Goal: Task Accomplishment & Management: Complete application form

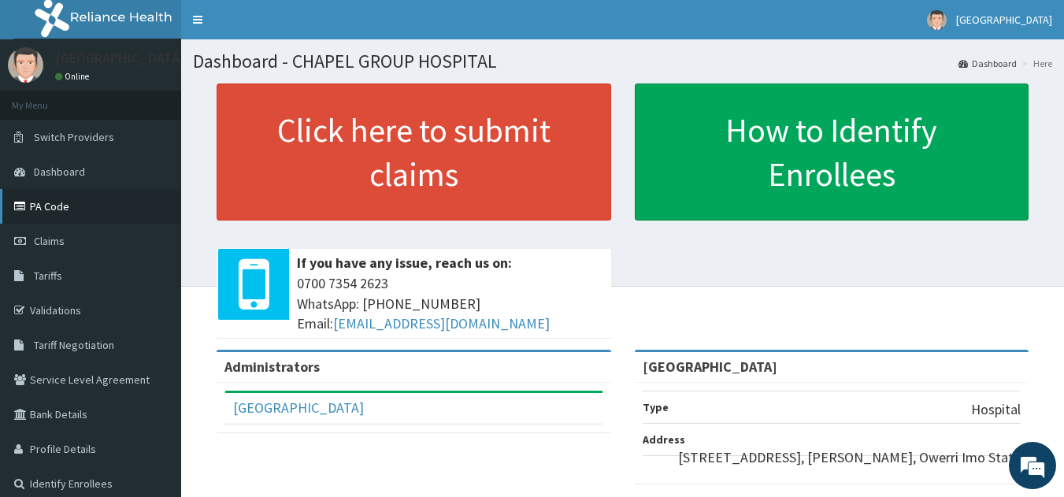
click at [47, 203] on link "PA Code" at bounding box center [90, 206] width 181 height 35
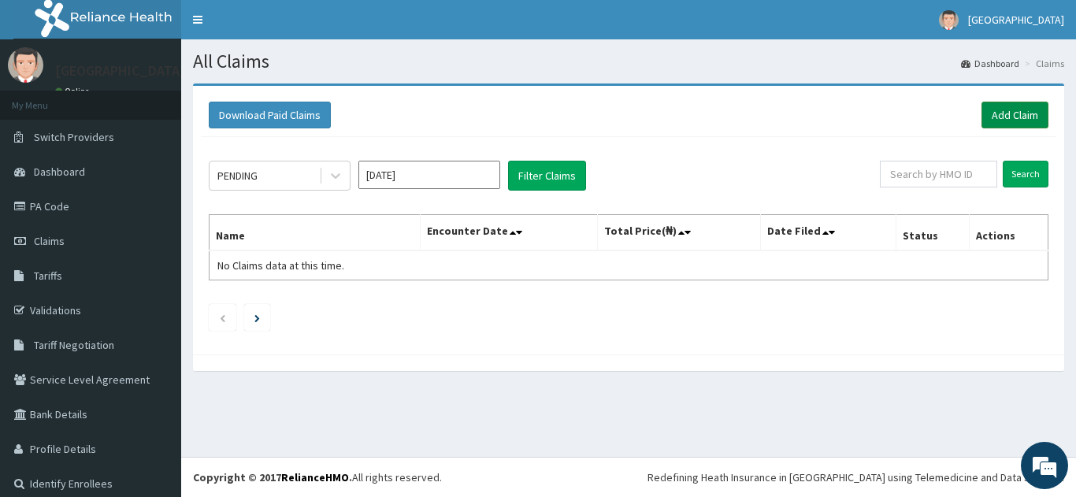
click at [990, 110] on link "Add Claim" at bounding box center [1015, 115] width 67 height 27
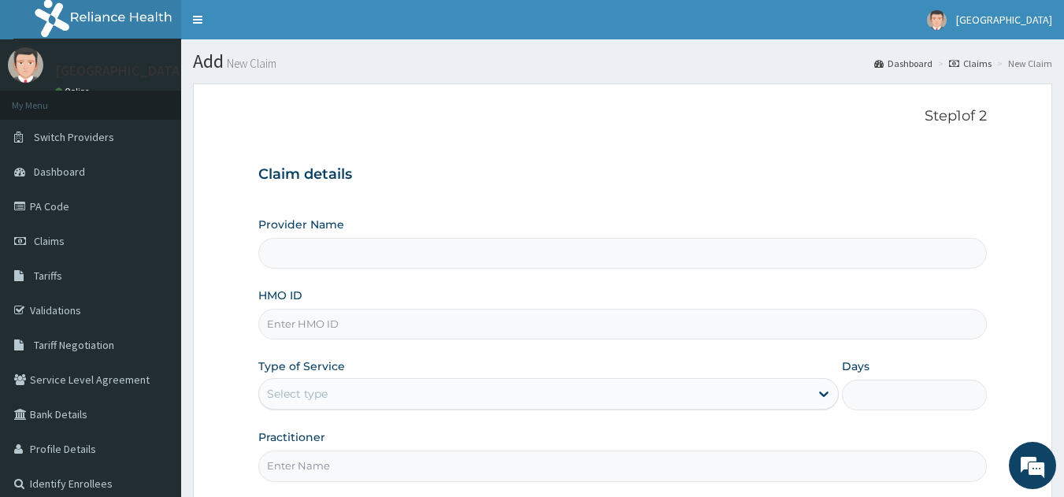
type input "[GEOGRAPHIC_DATA]"
click at [511, 328] on input "HMO ID" at bounding box center [623, 324] width 730 height 31
type input "SFA/11066/A"
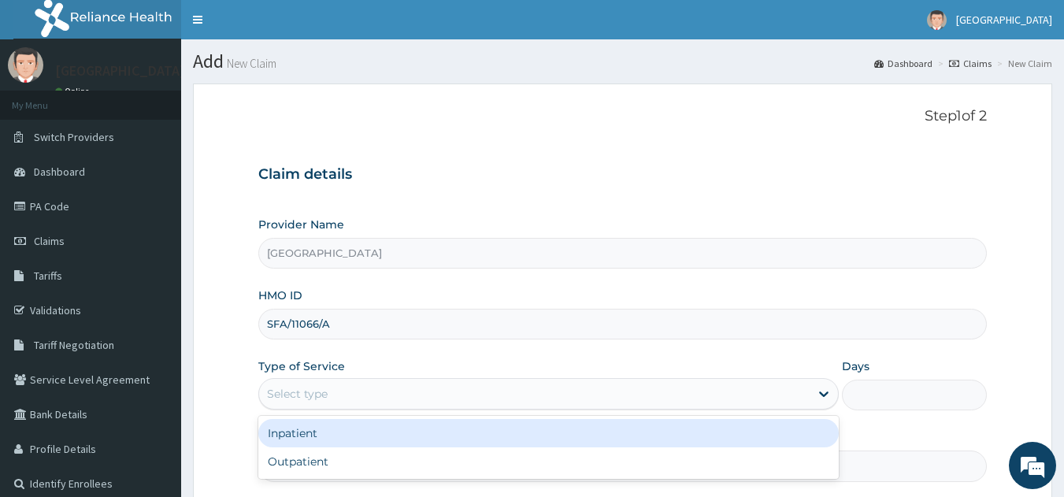
click at [500, 384] on div "Select type" at bounding box center [534, 393] width 551 height 25
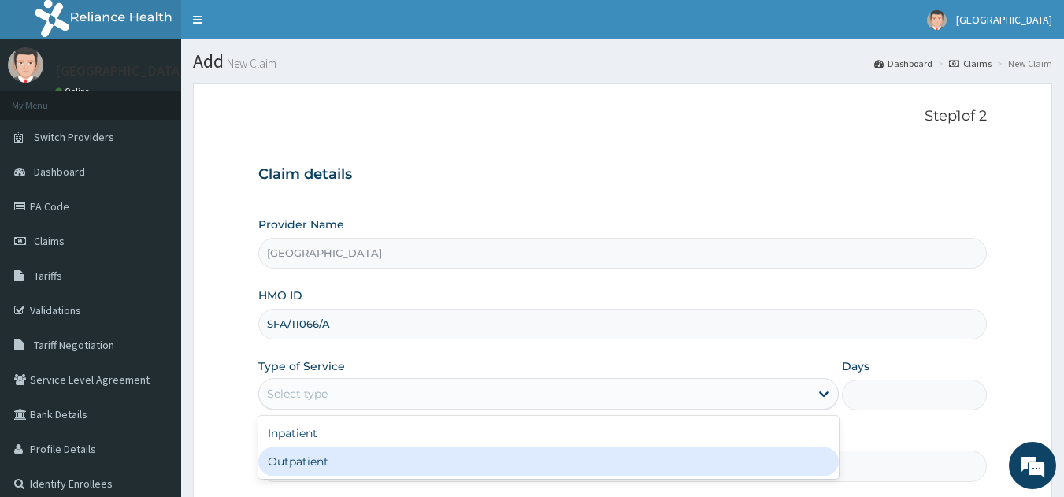
click at [401, 453] on div "Outpatient" at bounding box center [548, 462] width 581 height 28
type input "1"
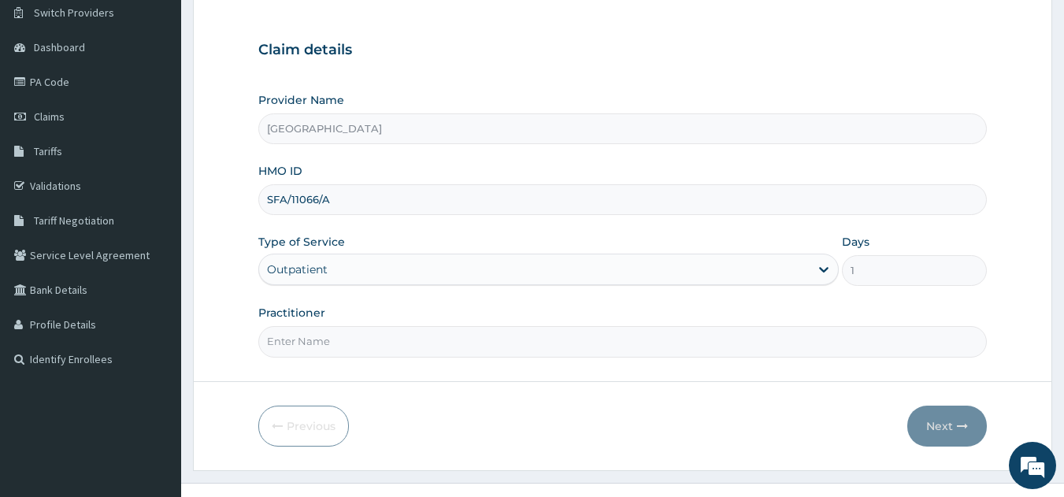
scroll to position [150, 0]
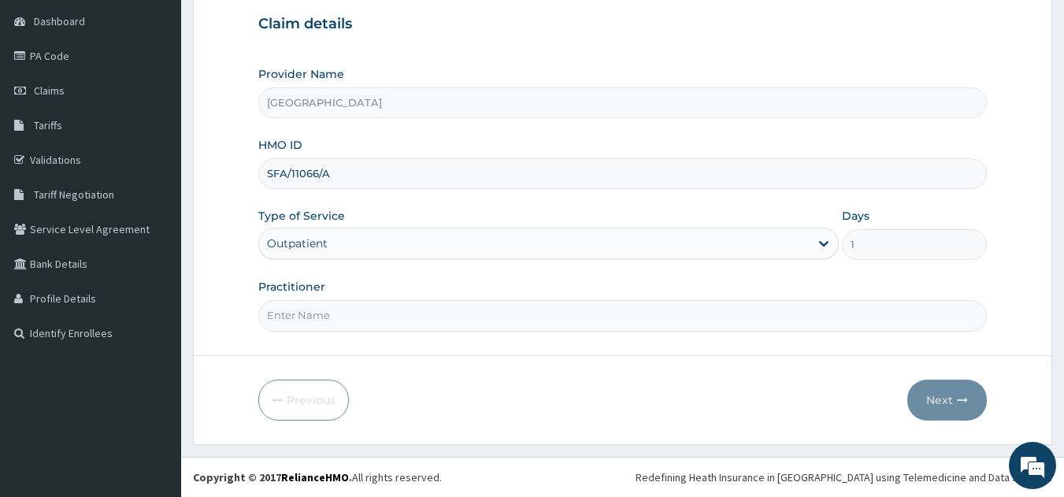
click at [339, 310] on input "Practitioner" at bounding box center [623, 315] width 730 height 31
type input "DR [PERSON_NAME]"
click at [940, 401] on button "Next" at bounding box center [948, 400] width 80 height 41
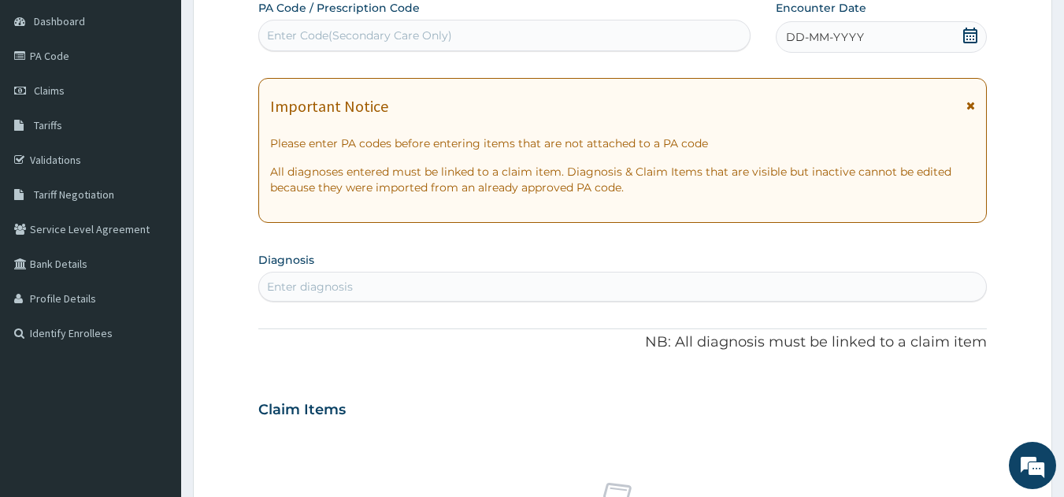
click at [516, 32] on div "Enter Code(Secondary Care Only)" at bounding box center [505, 35] width 492 height 25
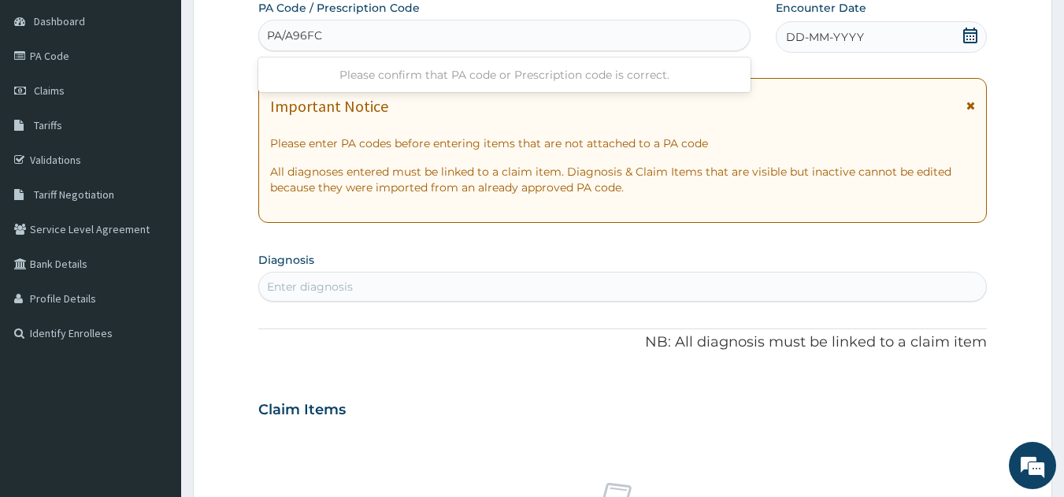
type input "PA/A96FC7"
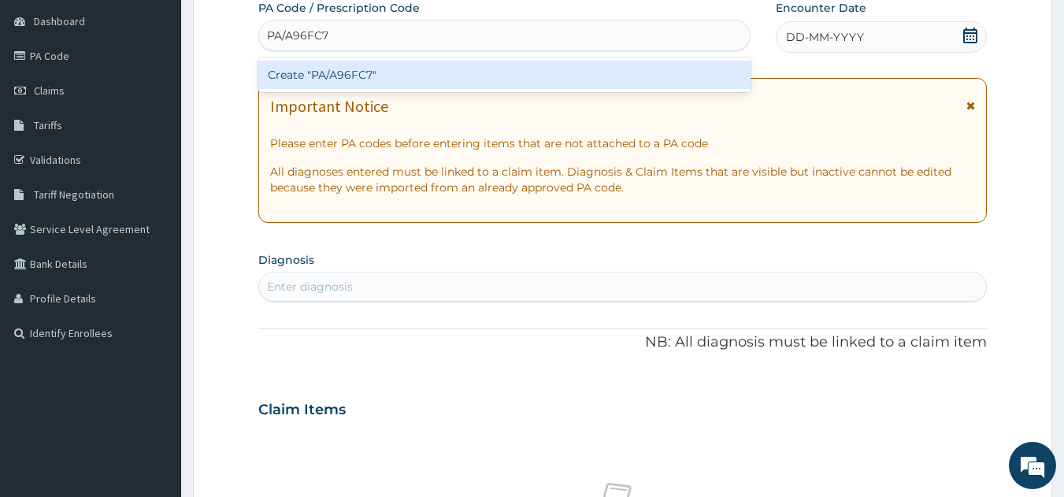
click at [425, 78] on div "Create "PA/A96FC7"" at bounding box center [504, 75] width 493 height 28
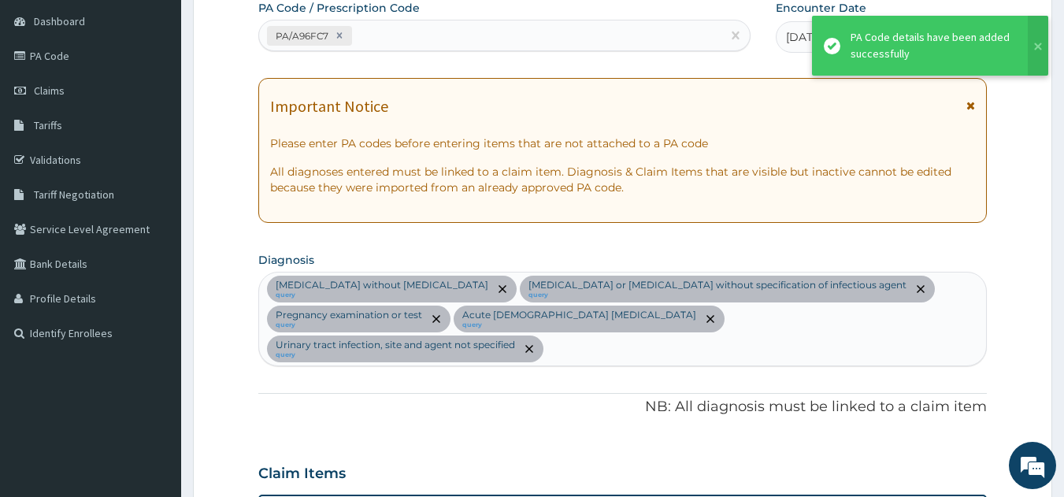
scroll to position [671, 0]
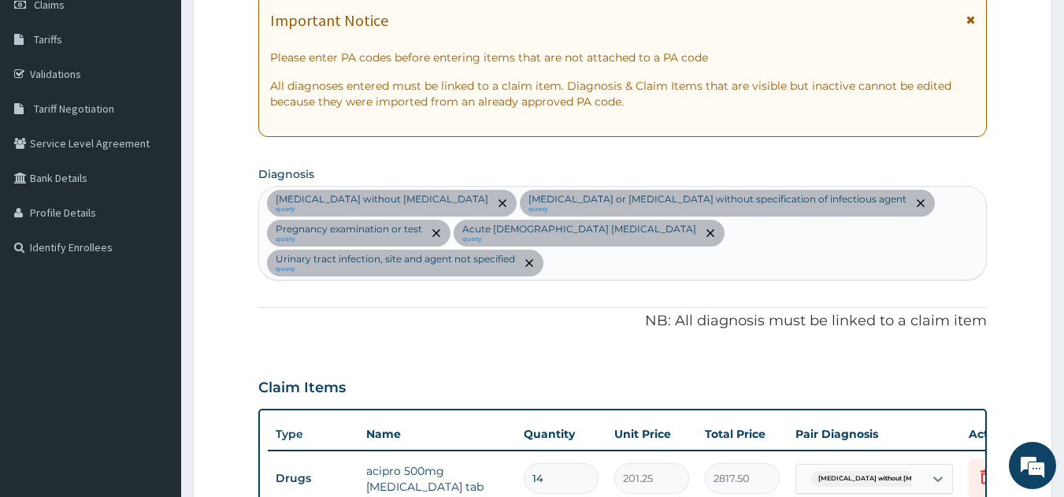
click at [979, 230] on div "[MEDICAL_DATA] without [MEDICAL_DATA] query [MEDICAL_DATA] or [MEDICAL_DATA] wi…" at bounding box center [623, 233] width 728 height 92
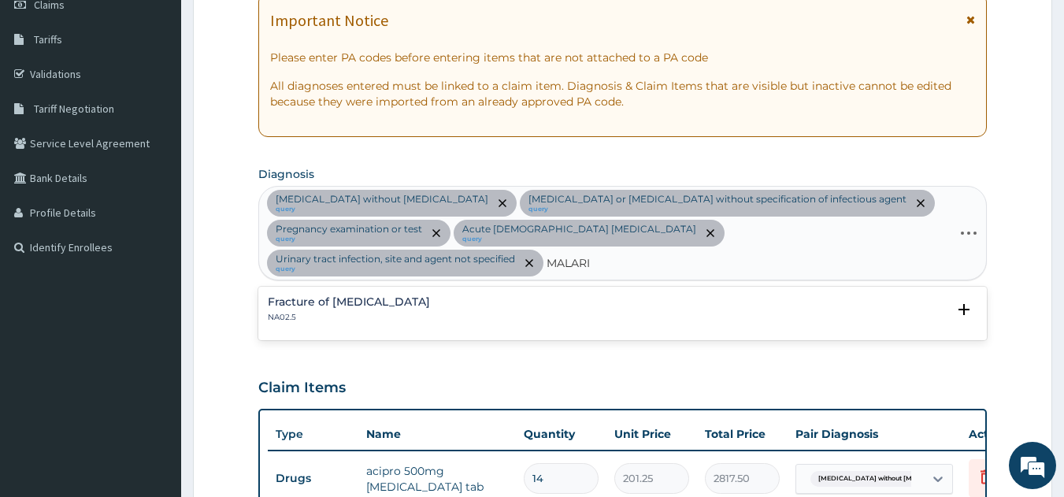
type input "[MEDICAL_DATA]"
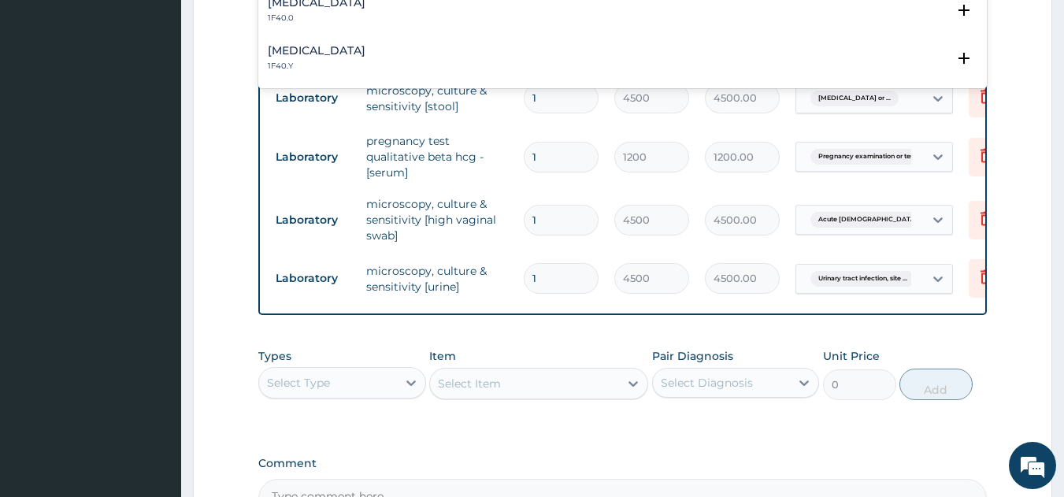
scroll to position [410, 0]
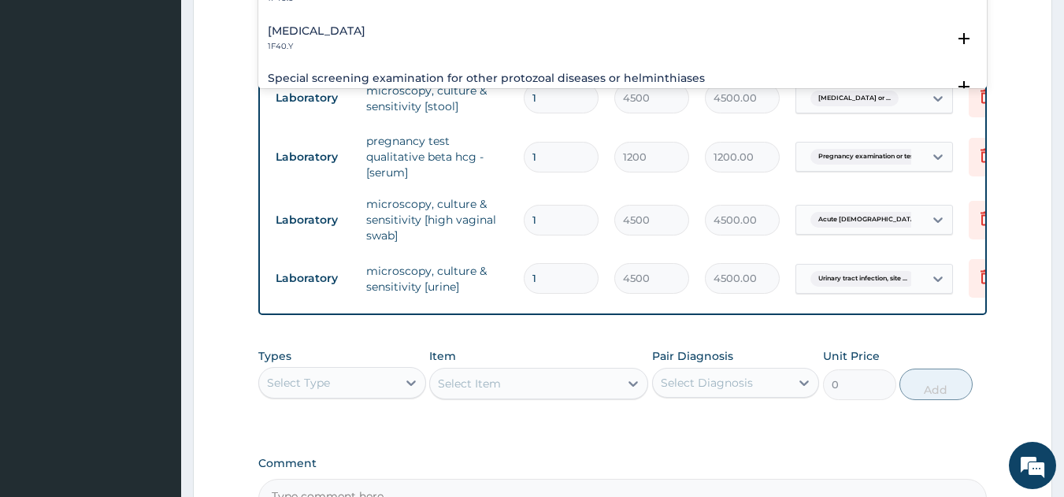
click at [366, 25] on h4 "[MEDICAL_DATA]" at bounding box center [317, 31] width 98 height 12
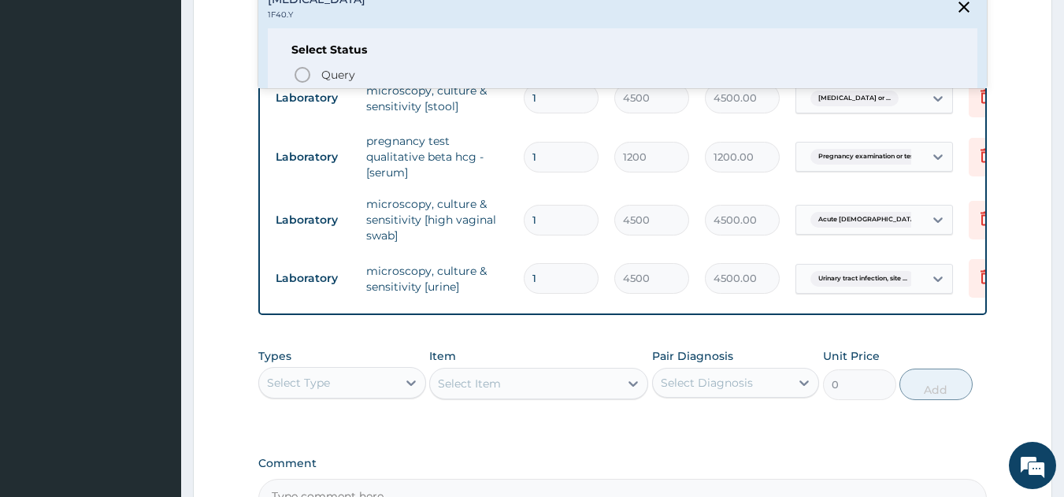
scroll to position [473, 0]
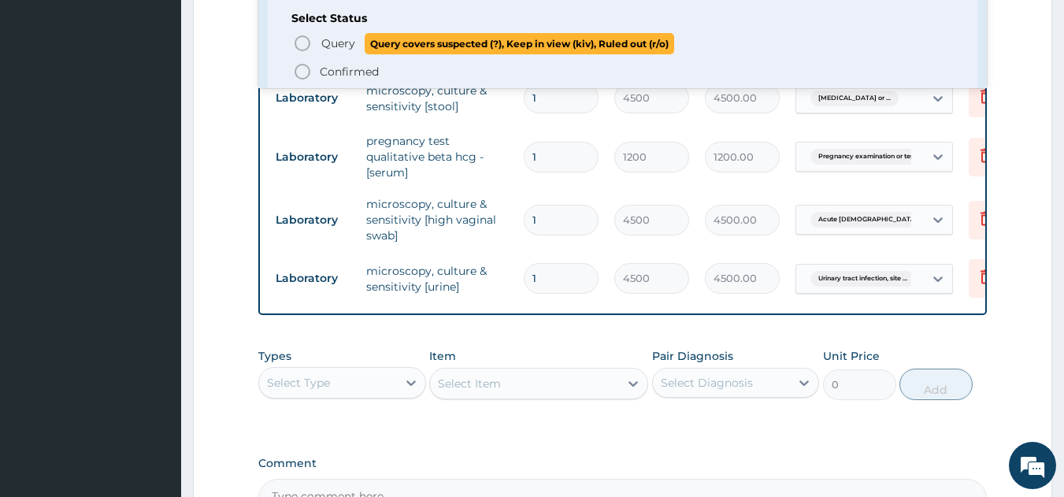
click at [297, 38] on icon "status option query" at bounding box center [302, 43] width 19 height 19
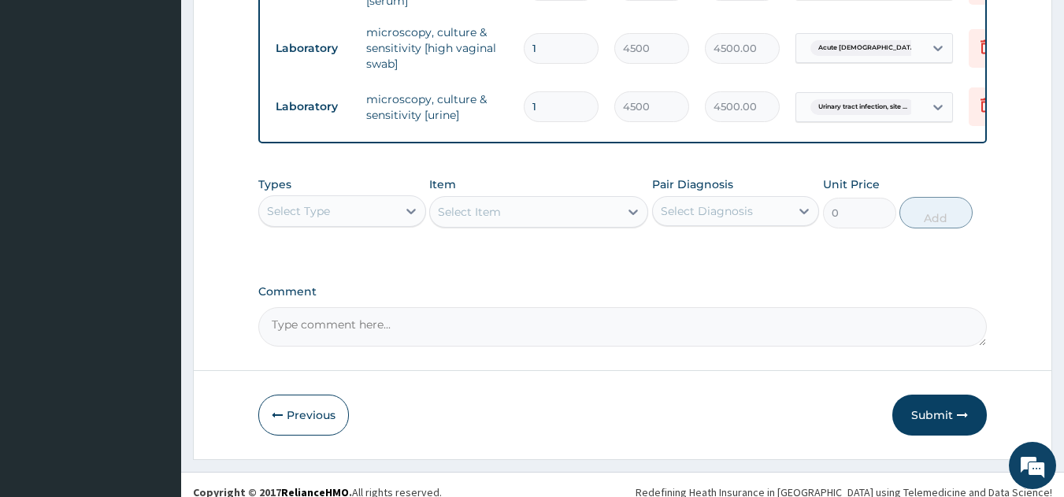
scroll to position [870, 0]
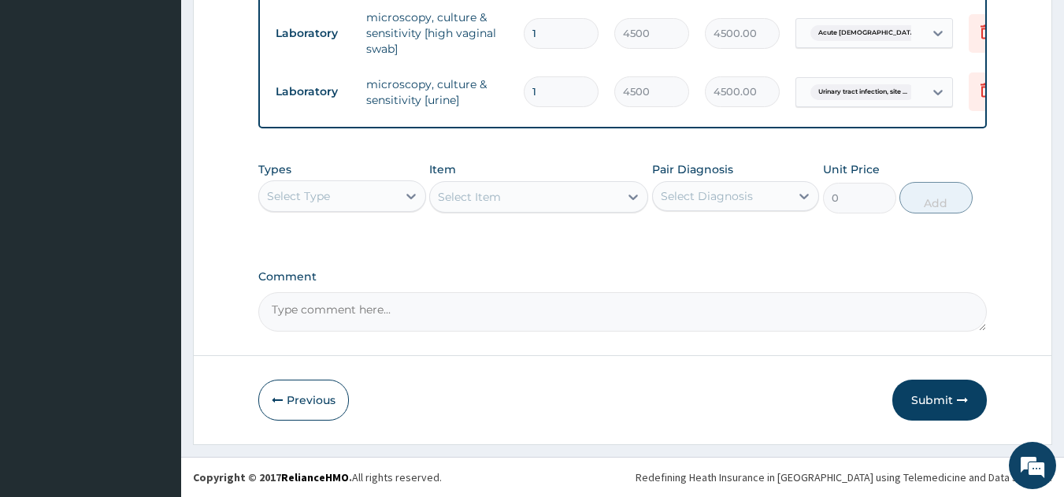
click at [368, 192] on div "Select Type" at bounding box center [328, 196] width 138 height 25
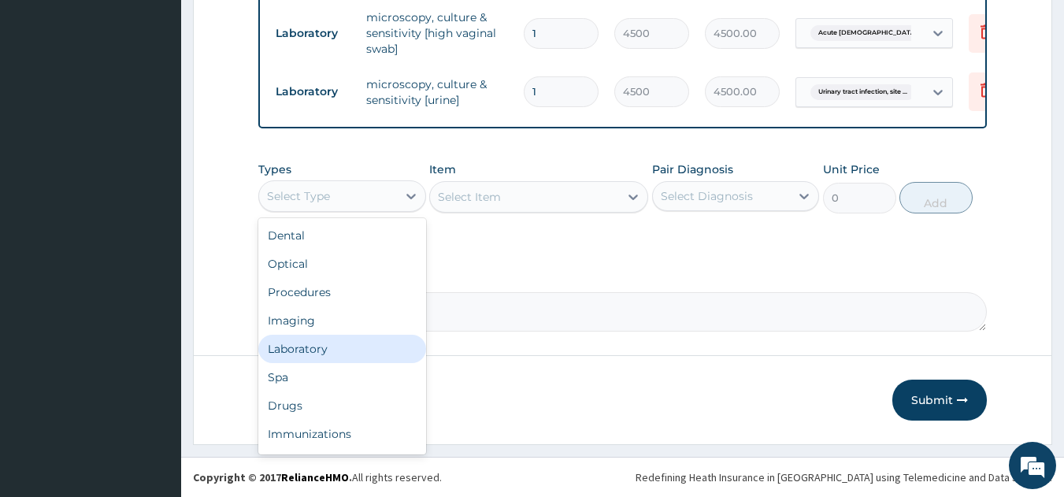
click at [293, 344] on div "Laboratory" at bounding box center [342, 349] width 168 height 28
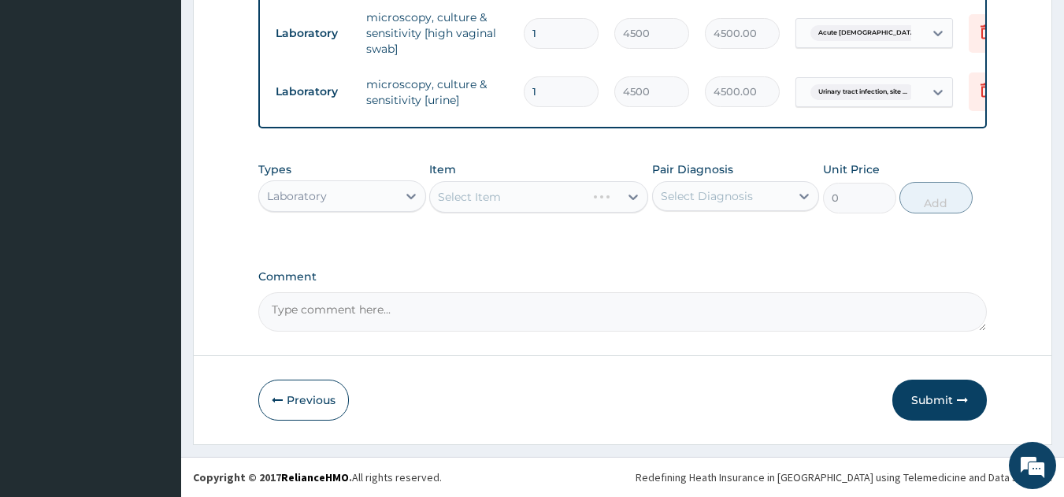
click at [459, 199] on div "Select Item" at bounding box center [538, 197] width 219 height 32
click at [466, 197] on div "Select Item" at bounding box center [538, 197] width 219 height 32
click at [476, 195] on div "Select Item" at bounding box center [469, 197] width 63 height 16
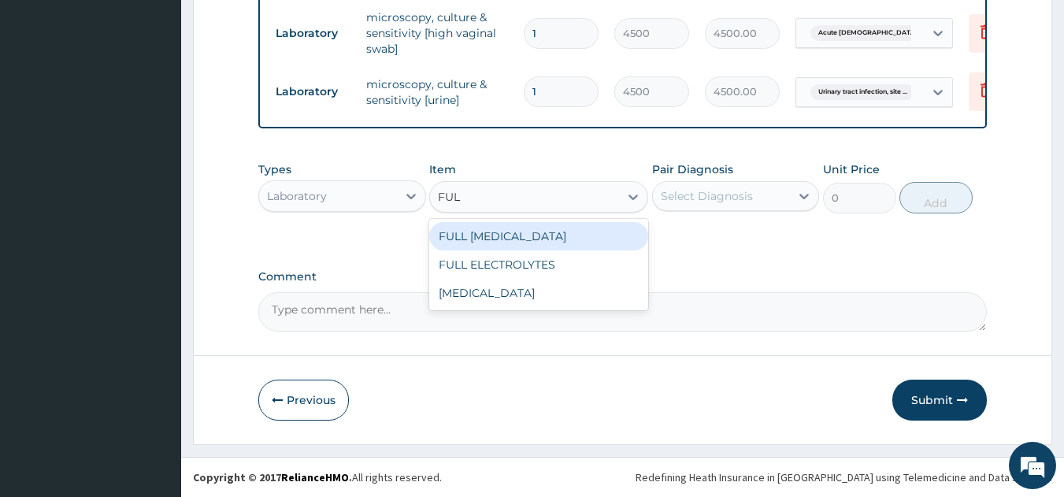
type input "FULL"
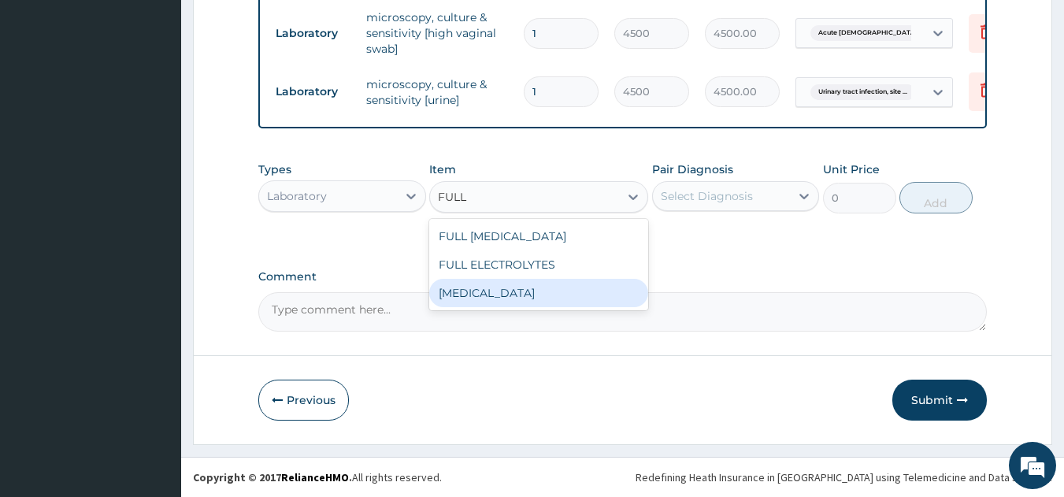
click at [577, 298] on div "[MEDICAL_DATA]" at bounding box center [538, 293] width 219 height 28
type input "5000"
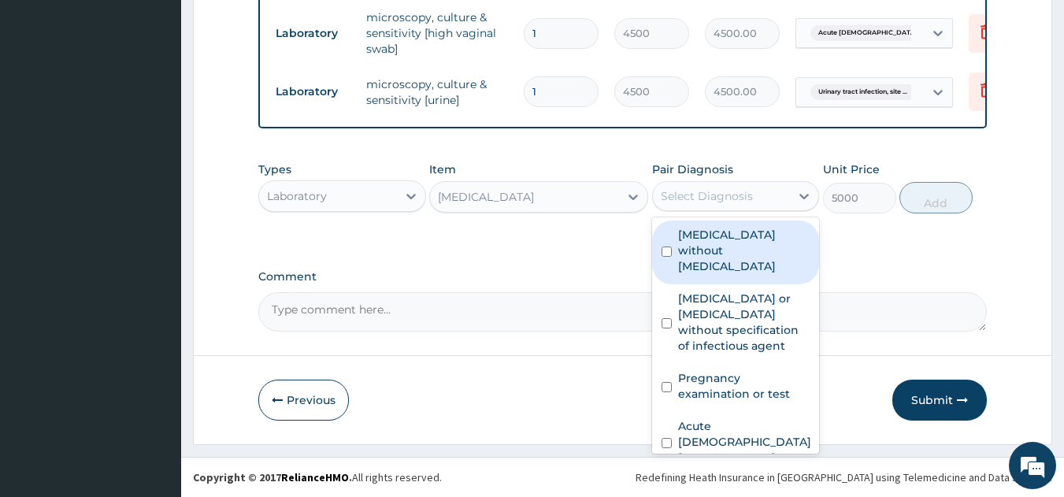
click at [719, 196] on div "Select Diagnosis" at bounding box center [707, 196] width 92 height 16
click at [731, 236] on label "[MEDICAL_DATA] without [MEDICAL_DATA]" at bounding box center [744, 250] width 132 height 47
checkbox input "true"
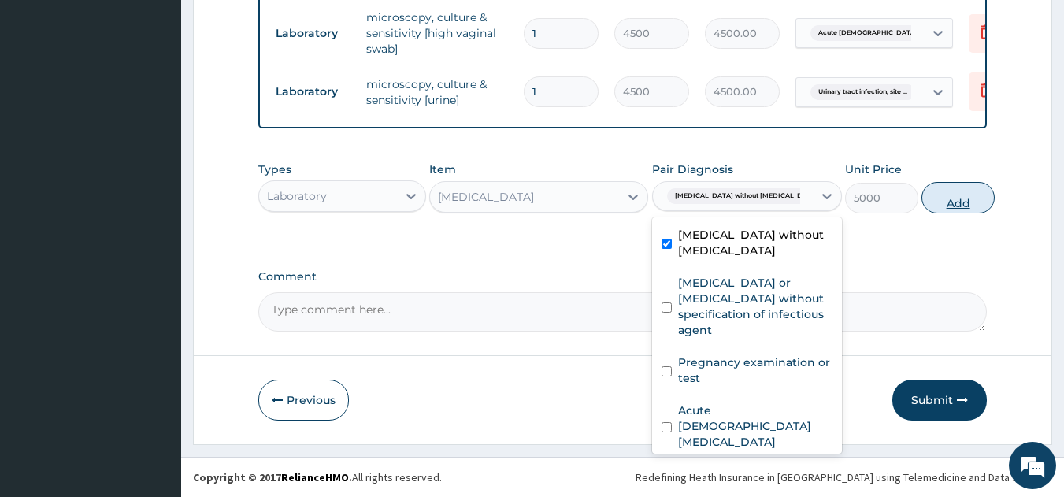
click at [922, 206] on button "Add" at bounding box center [958, 198] width 73 height 32
type input "0"
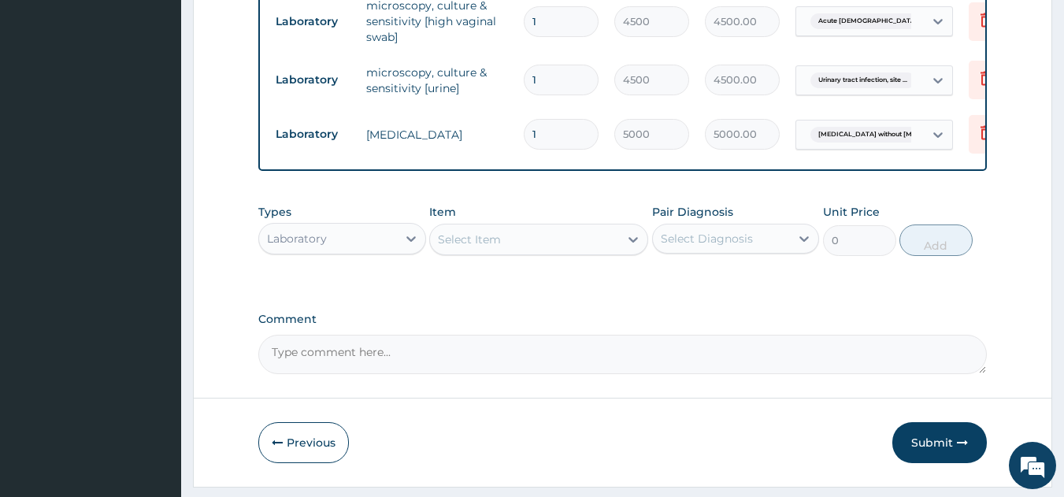
click at [498, 247] on div "Select Item" at bounding box center [469, 240] width 63 height 16
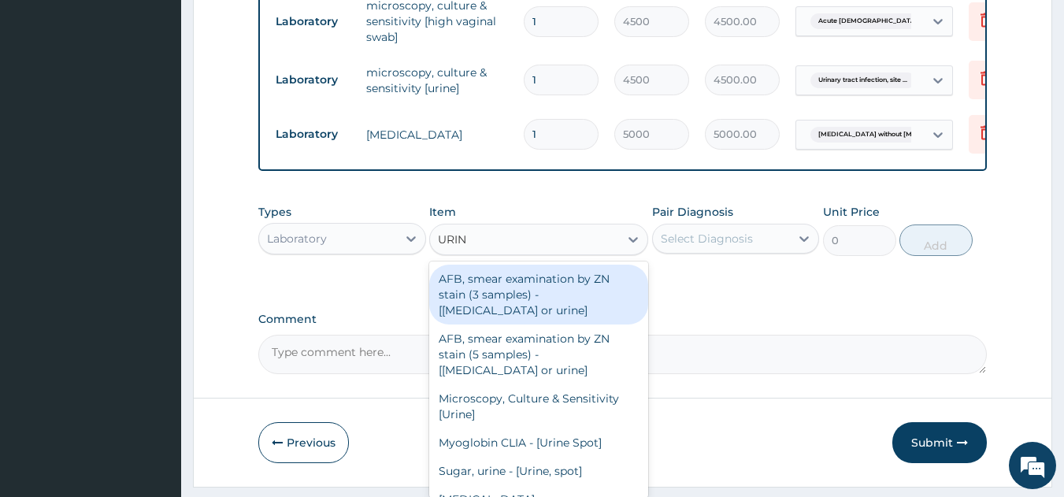
type input "URINA"
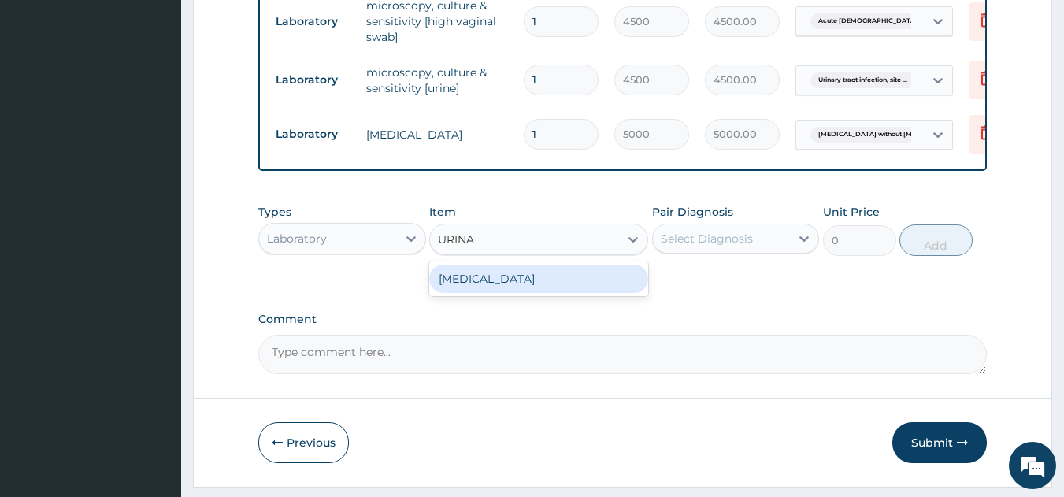
click at [506, 287] on div "[MEDICAL_DATA]" at bounding box center [538, 279] width 219 height 28
type input "2000"
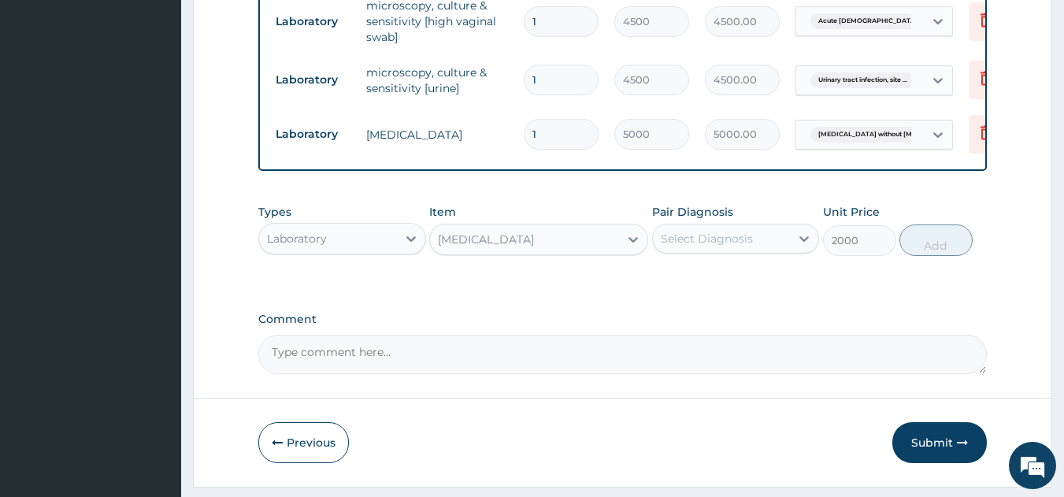
click at [696, 246] on div "Select Diagnosis" at bounding box center [707, 239] width 92 height 16
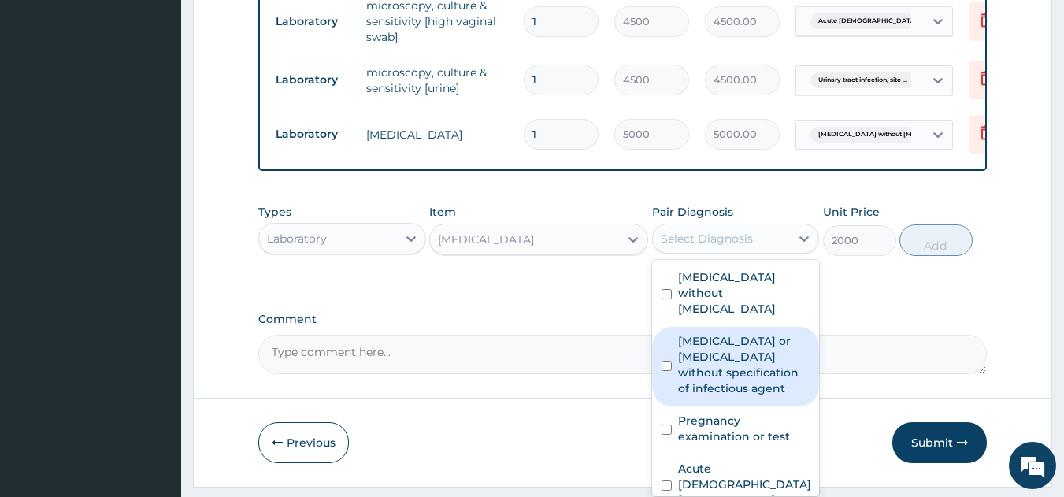
type input "U"
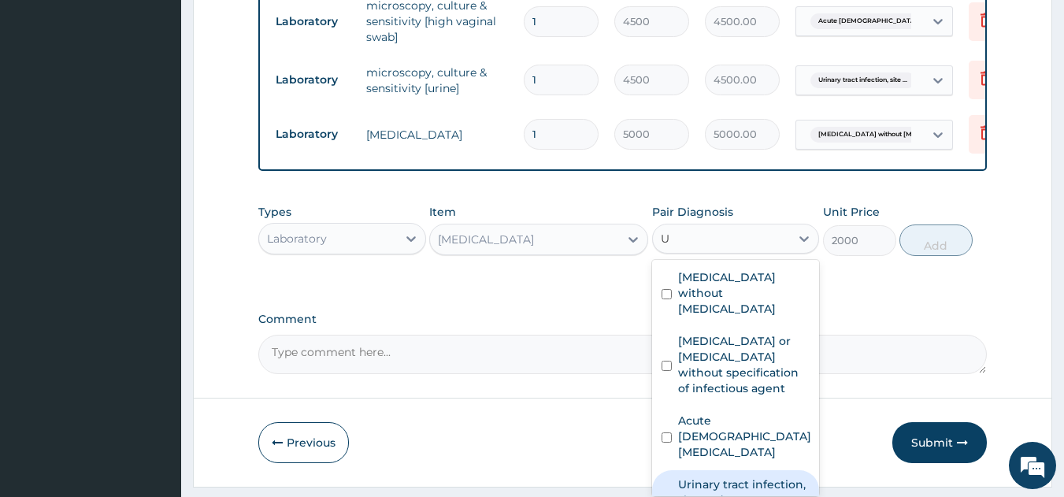
click at [730, 486] on div "Urinary tract infection, site and agent not specified" at bounding box center [736, 502] width 168 height 64
checkbox input "true"
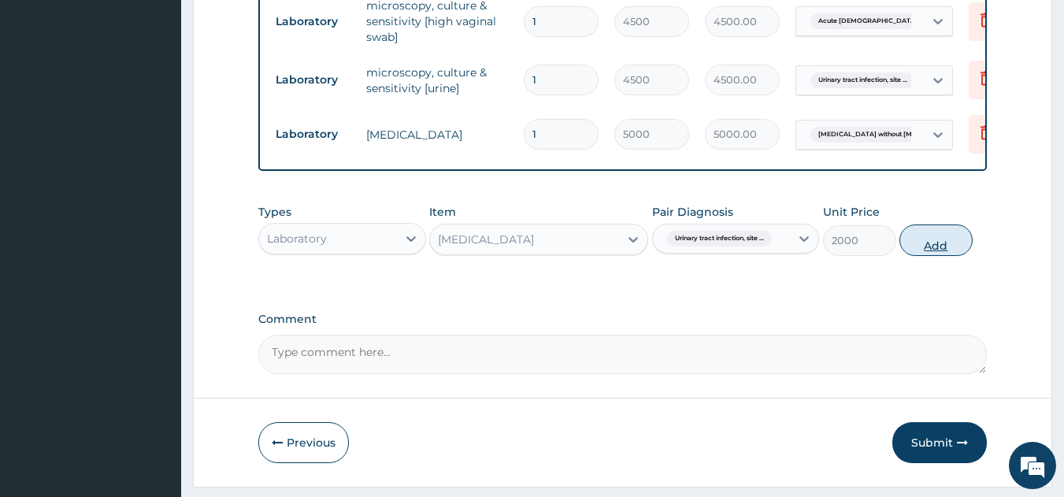
click at [930, 256] on button "Add" at bounding box center [936, 241] width 73 height 32
type input "0"
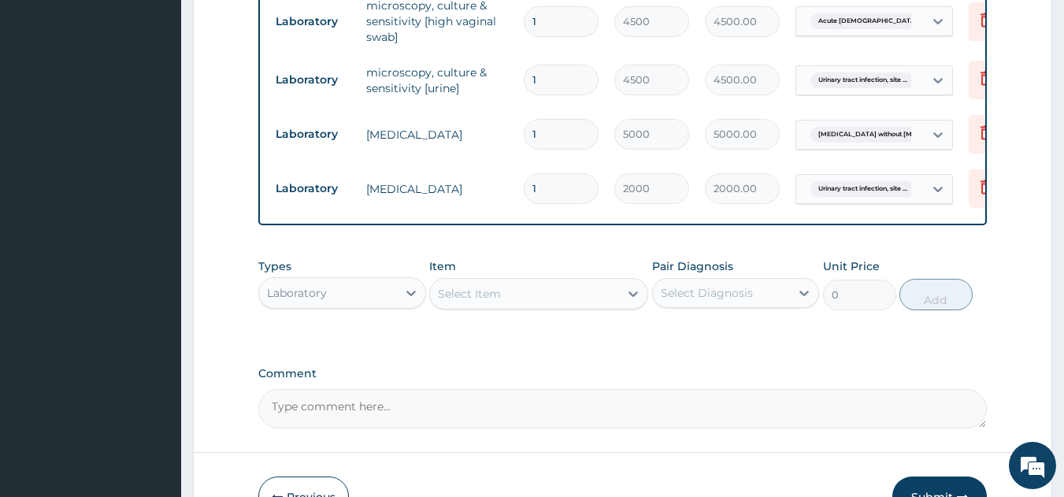
click at [530, 298] on div "Select Item" at bounding box center [524, 293] width 189 height 25
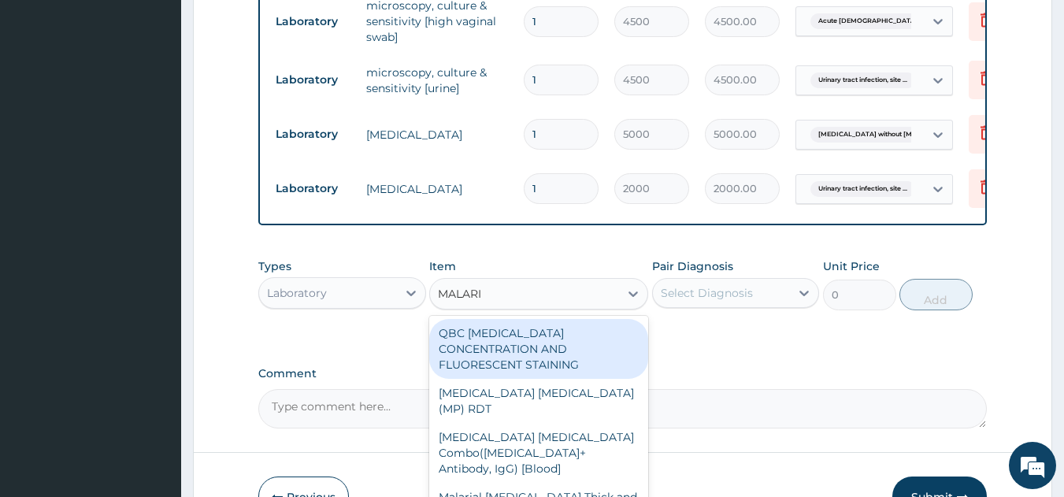
type input "[MEDICAL_DATA]"
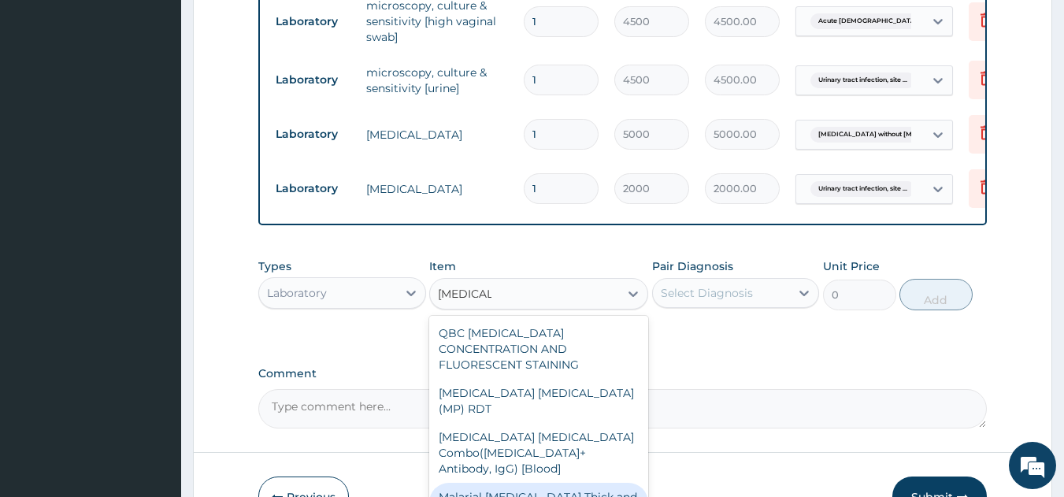
click at [501, 483] on div "Malarial [MEDICAL_DATA] Thick and thin films - [Blood]" at bounding box center [538, 505] width 219 height 44
type input "1500"
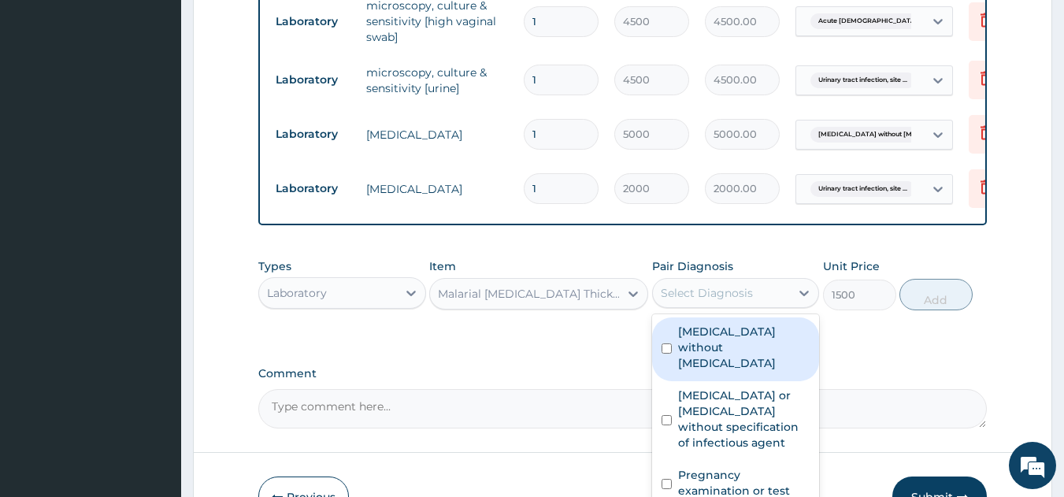
click at [700, 301] on div "Select Diagnosis" at bounding box center [707, 293] width 92 height 16
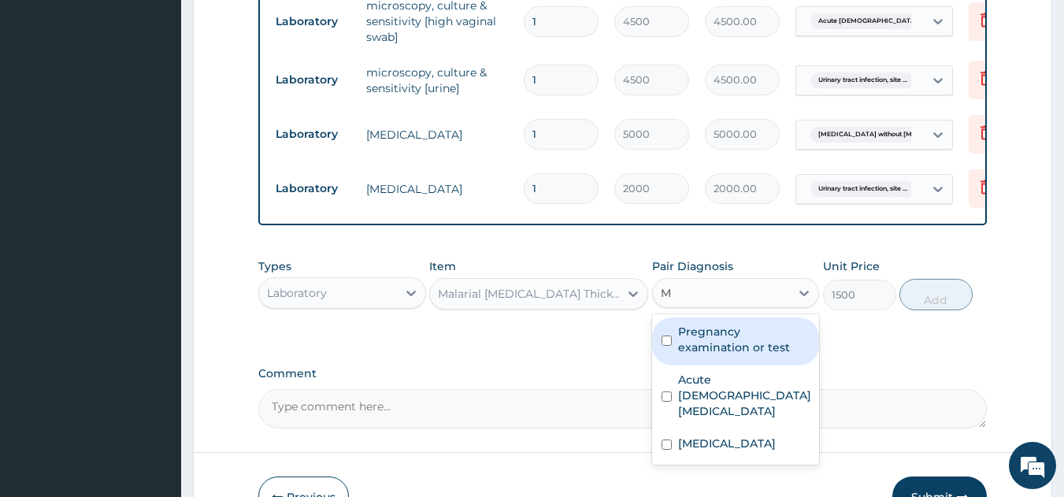
type input "MA"
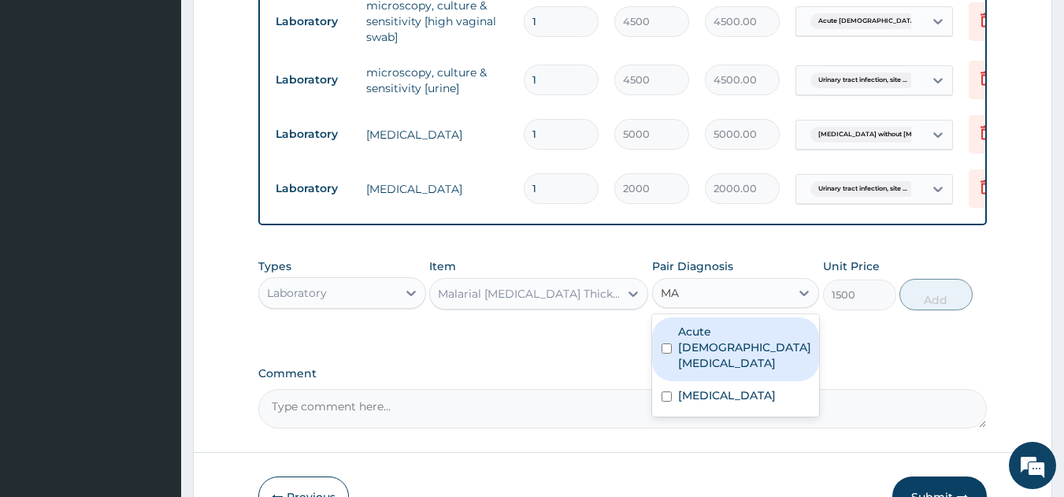
click at [707, 391] on label "[MEDICAL_DATA]" at bounding box center [727, 396] width 98 height 16
checkbox input "true"
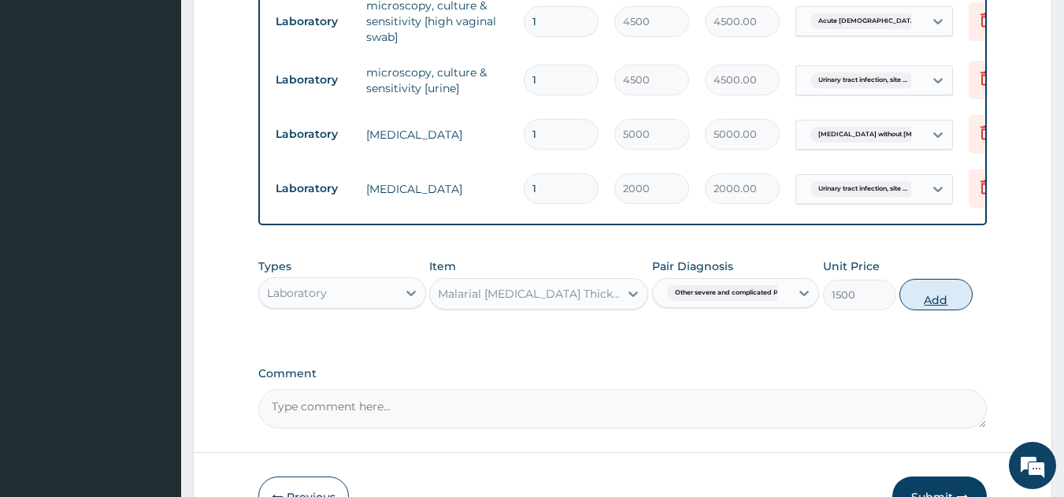
click at [938, 303] on button "Add" at bounding box center [936, 295] width 73 height 32
type input "0"
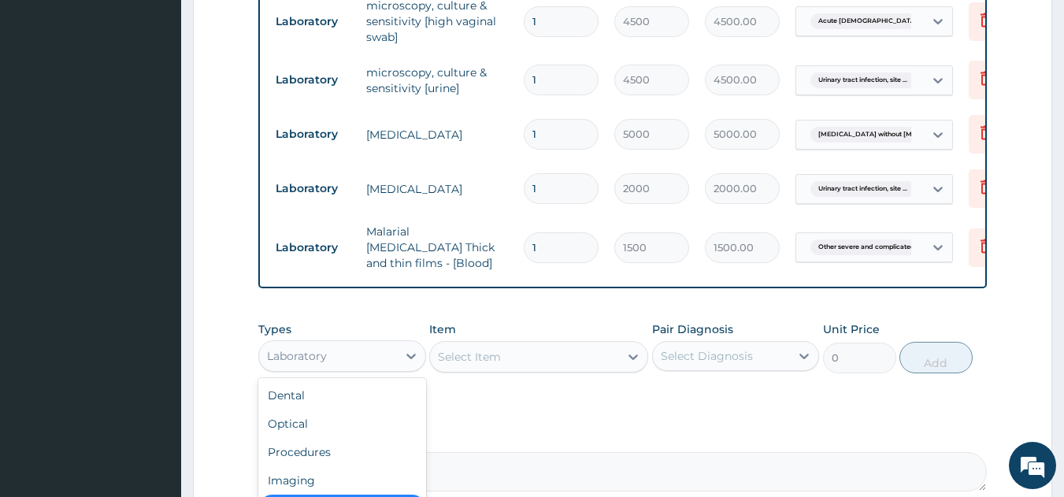
click at [347, 366] on div "Laboratory" at bounding box center [328, 356] width 138 height 25
type input "P"
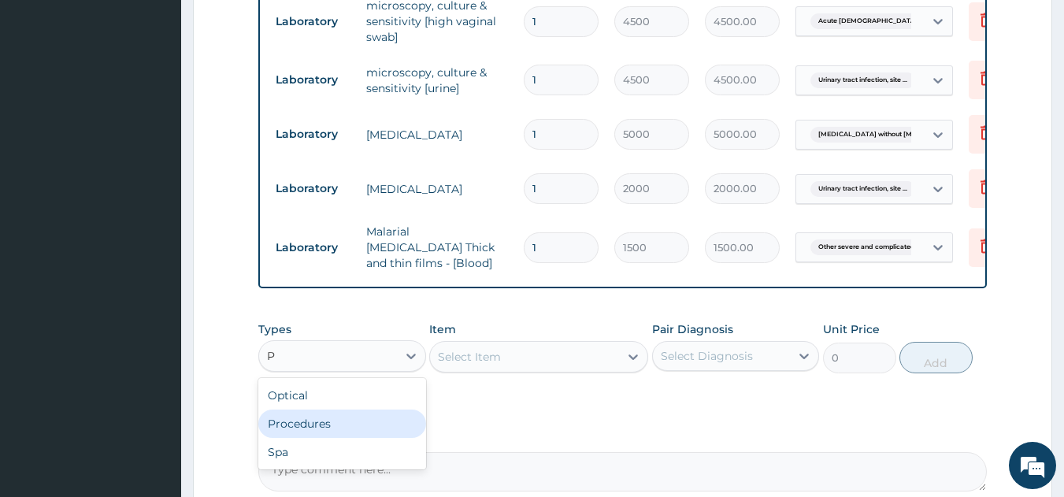
click at [321, 429] on div "Procedures" at bounding box center [342, 424] width 168 height 28
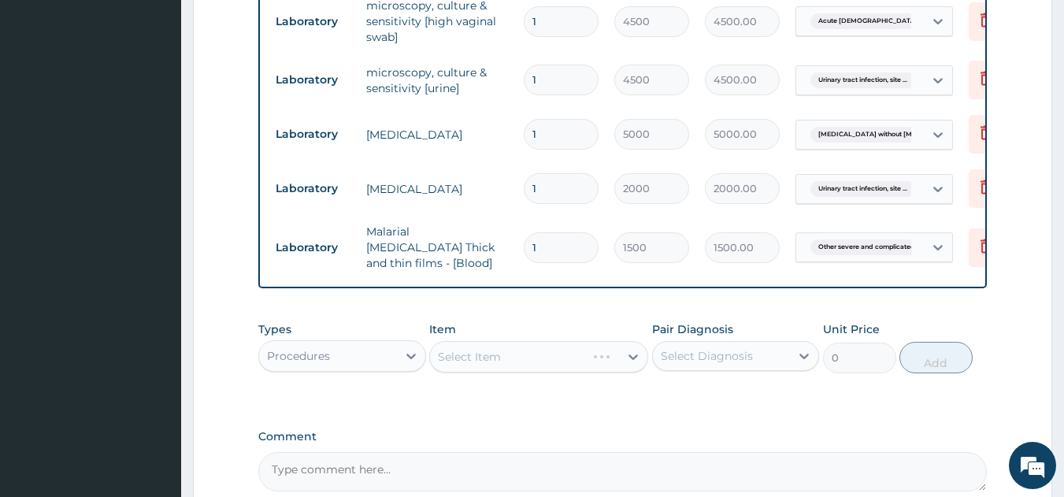
click at [471, 357] on div "Select Item" at bounding box center [538, 357] width 219 height 32
click at [478, 357] on div "Select Item" at bounding box center [538, 357] width 219 height 32
click at [488, 359] on div "Select Item" at bounding box center [469, 357] width 63 height 16
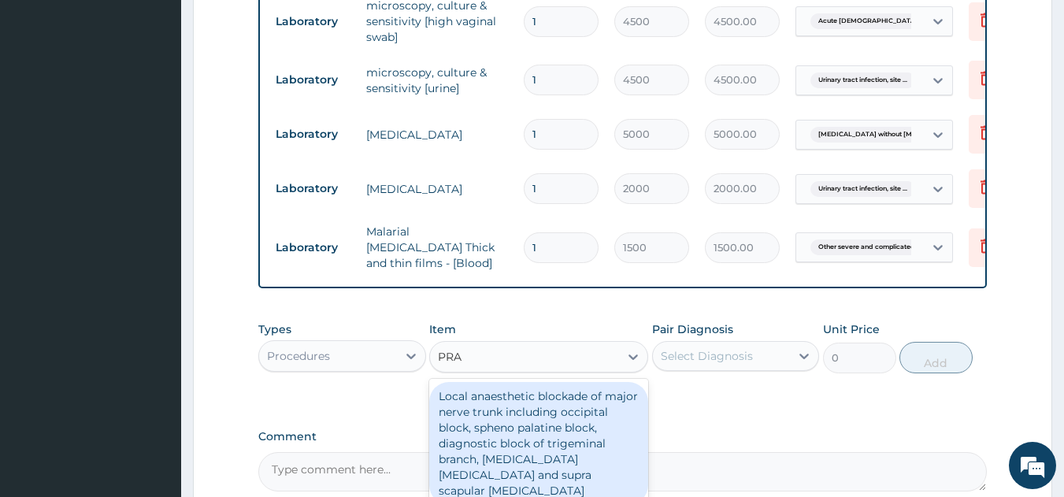
type input "PRAC"
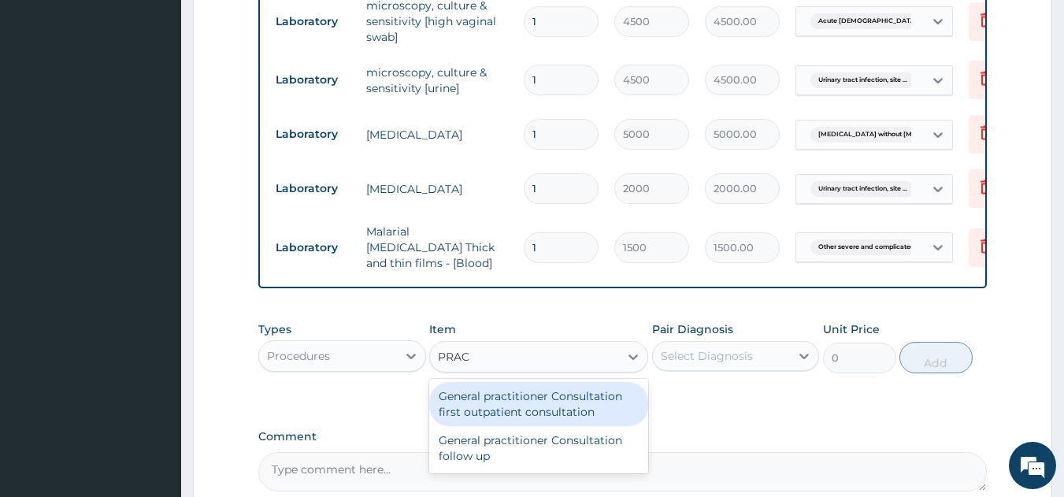
click at [515, 416] on div "General practitioner Consultation first outpatient consultation" at bounding box center [538, 404] width 219 height 44
type input "2400"
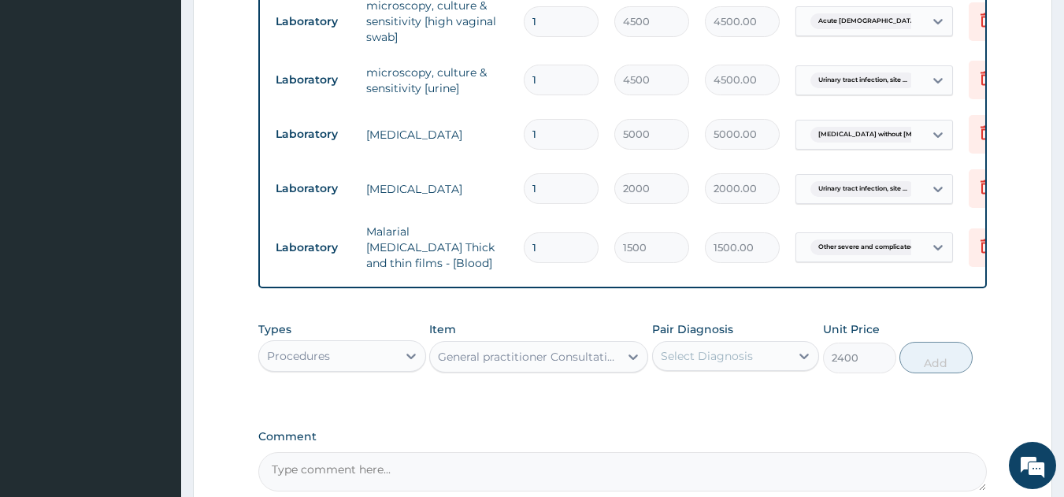
click at [687, 360] on div "Select Diagnosis" at bounding box center [707, 356] width 92 height 16
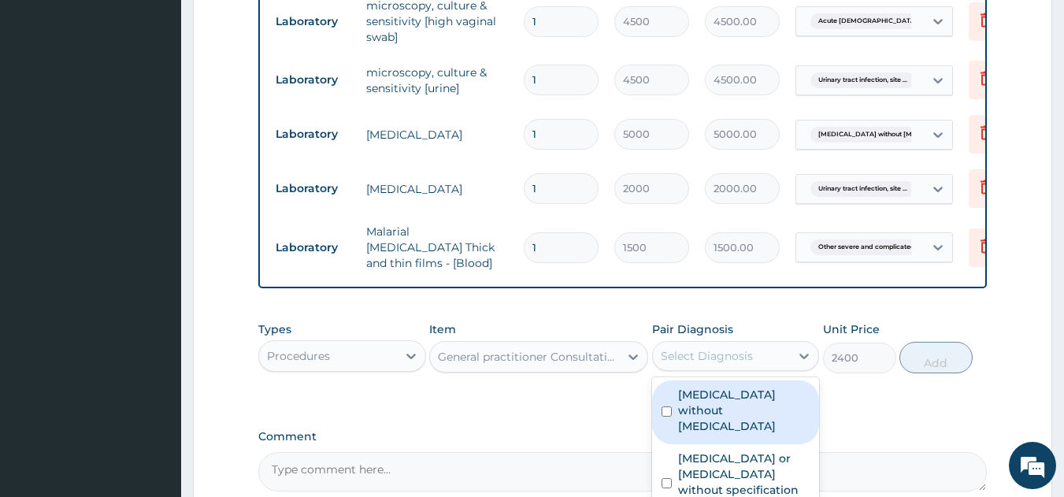
click at [702, 411] on label "[MEDICAL_DATA] without [MEDICAL_DATA]" at bounding box center [744, 410] width 132 height 47
checkbox input "true"
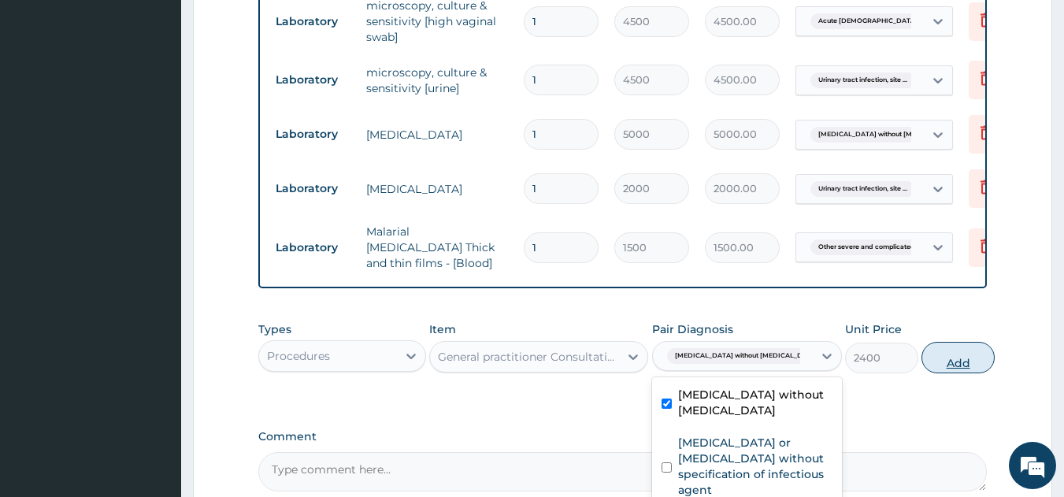
click at [943, 357] on button "Add" at bounding box center [958, 358] width 73 height 32
type input "0"
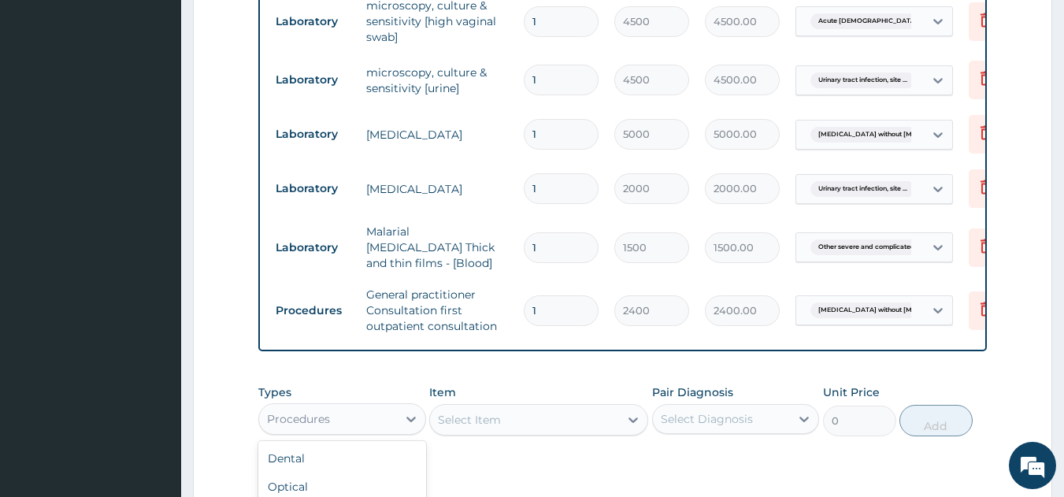
click at [318, 414] on div "Procedures" at bounding box center [328, 419] width 138 height 25
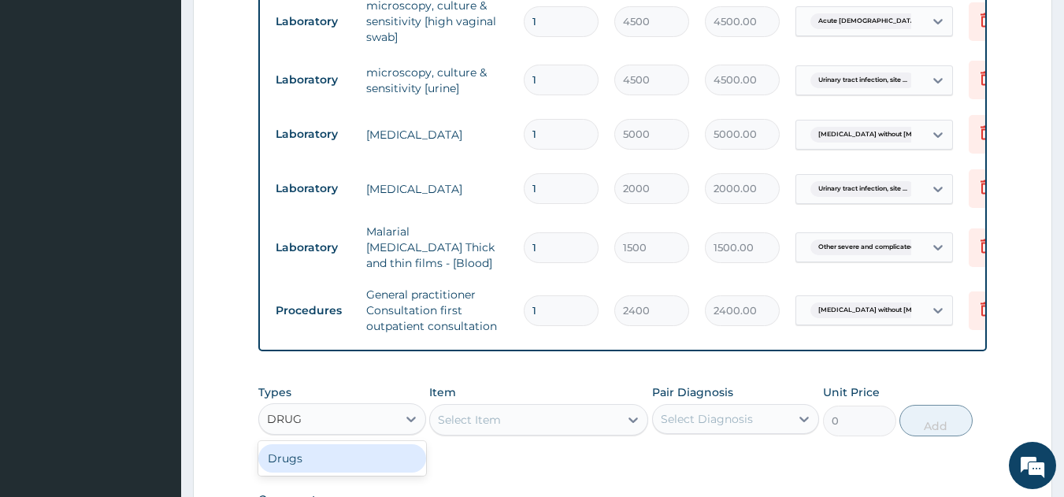
type input "DRUGS"
click at [311, 462] on div "Drugs" at bounding box center [342, 458] width 168 height 28
click at [487, 425] on div "Select Item" at bounding box center [538, 420] width 219 height 32
click at [487, 425] on div "Select Item" at bounding box center [469, 420] width 63 height 16
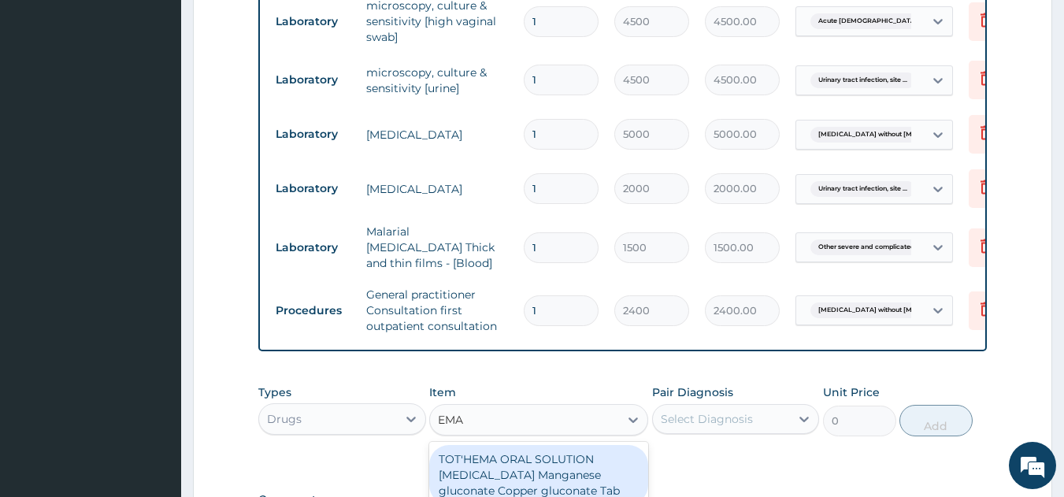
type input "EMAL"
click at [522, 464] on div "Emal injection 150mg Arteether Amp" at bounding box center [538, 467] width 219 height 44
type input "839.5"
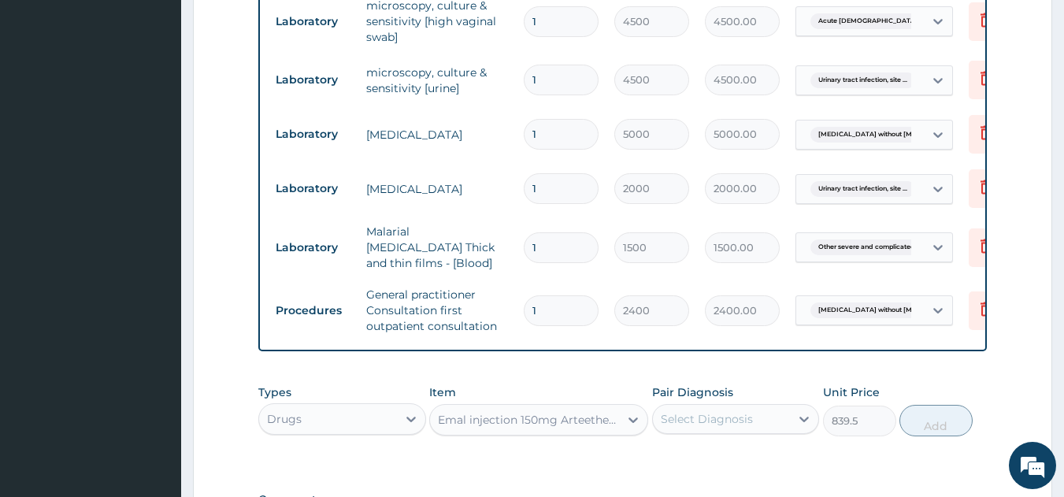
click at [711, 426] on div "Select Diagnosis" at bounding box center [707, 419] width 92 height 16
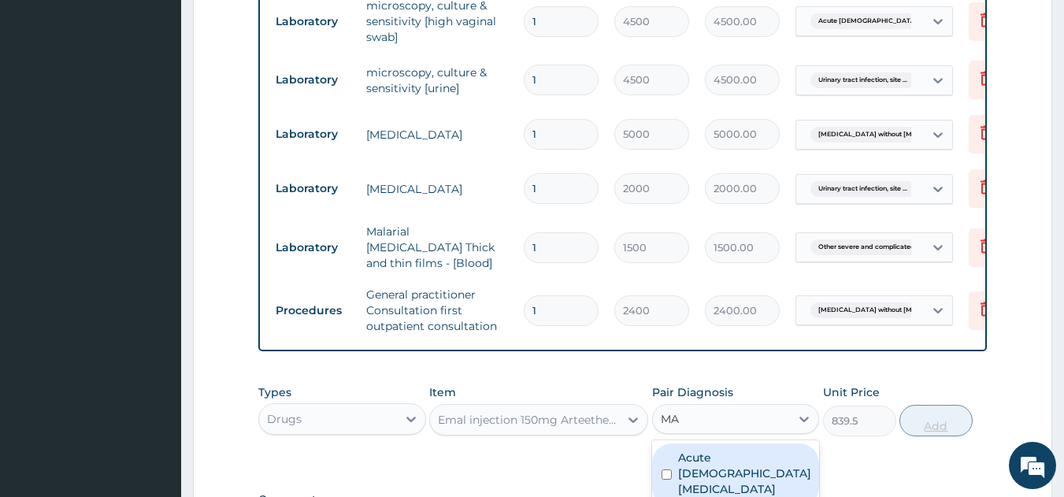
type input "MAL"
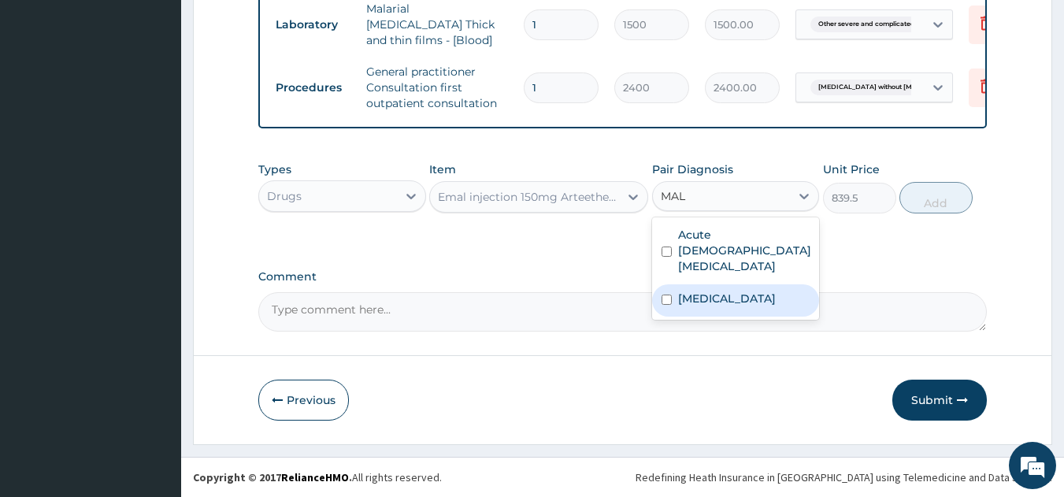
click at [733, 306] on label "[MEDICAL_DATA]" at bounding box center [727, 299] width 98 height 16
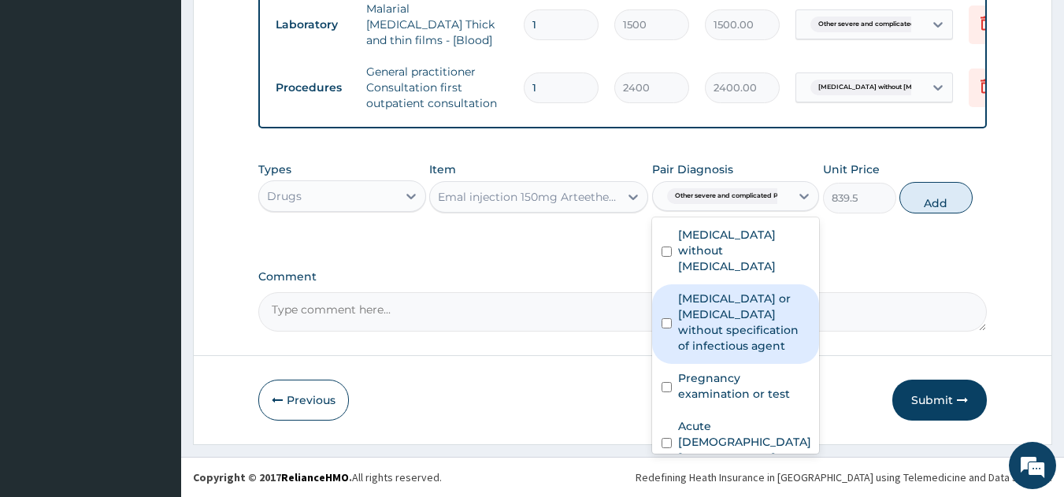
checkbox input "true"
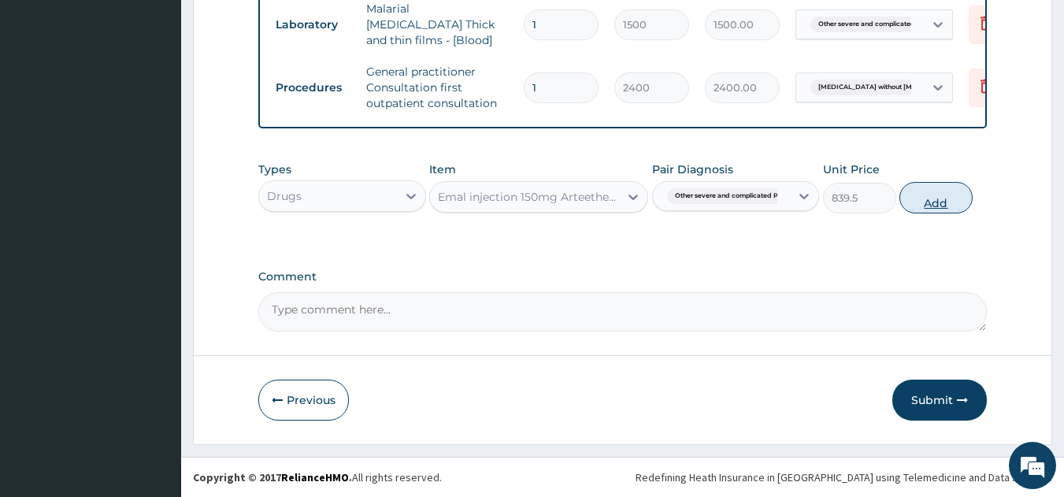
click at [916, 193] on button "Add" at bounding box center [936, 198] width 73 height 32
type input "0"
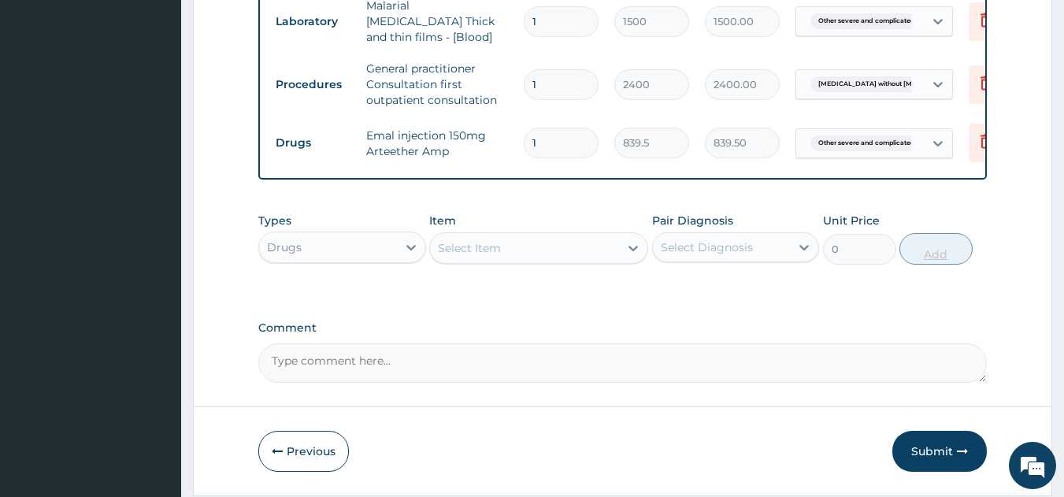
type input "0.00"
type input "3"
type input "2518.50"
type input "3"
click at [520, 251] on div "Select Item" at bounding box center [524, 248] width 189 height 25
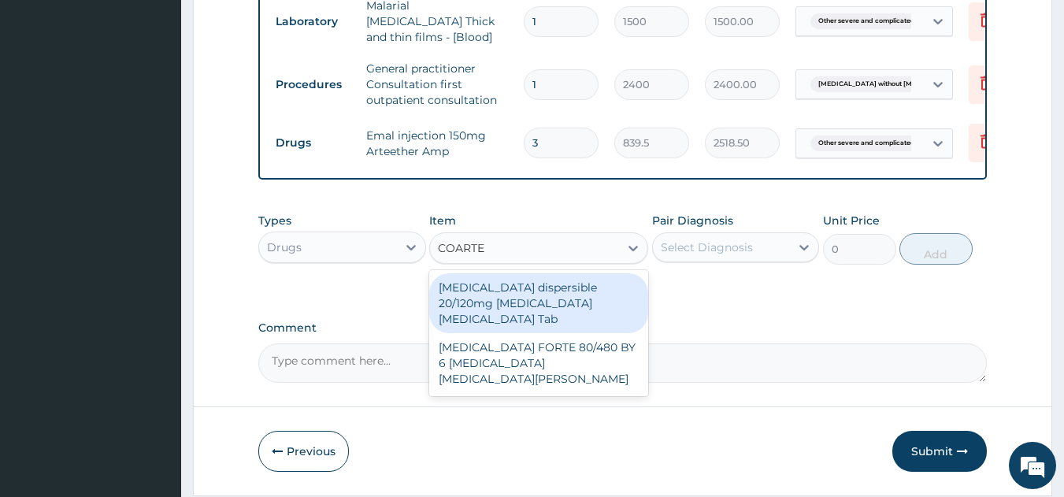
type input "[MEDICAL_DATA]"
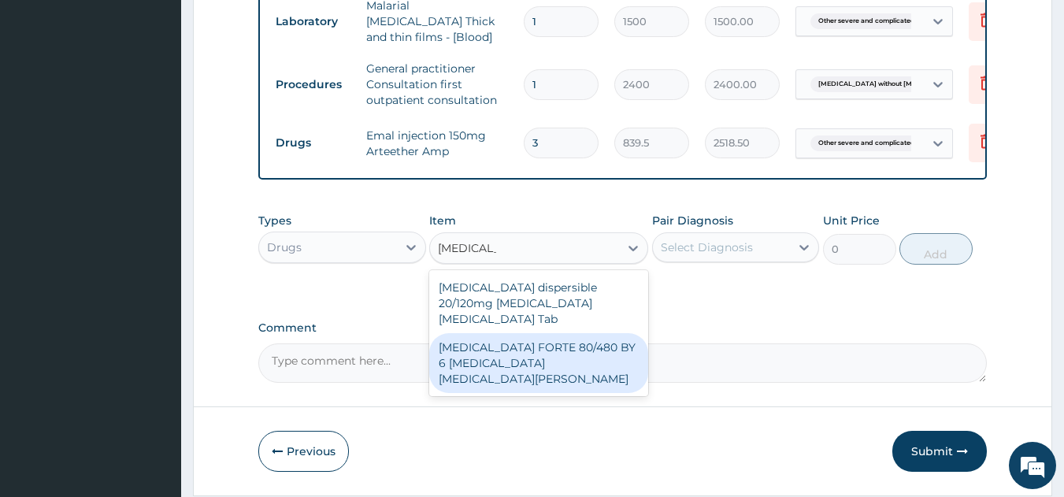
click at [527, 335] on div "[MEDICAL_DATA] FORTE 80/480 BY 6 [MEDICAL_DATA] [MEDICAL_DATA][PERSON_NAME]" at bounding box center [538, 363] width 219 height 60
type input "3220"
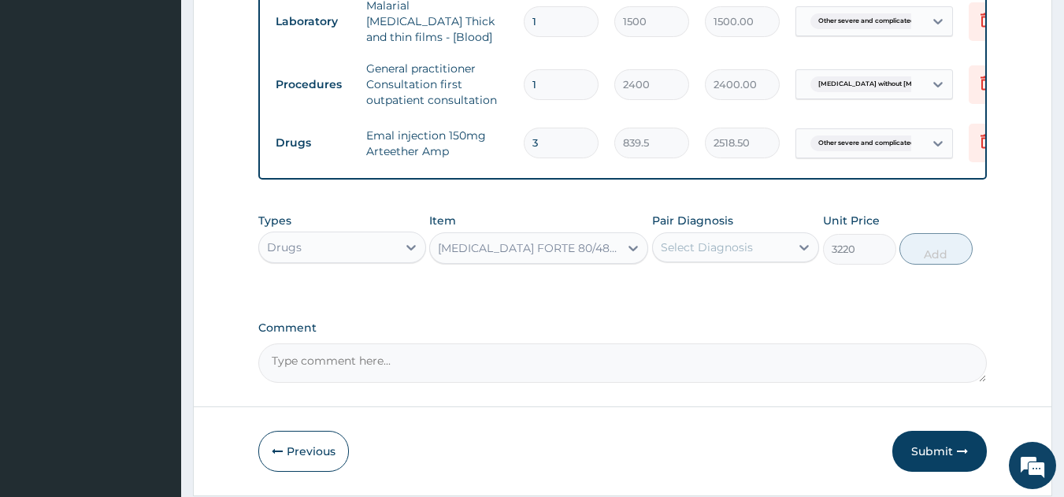
click at [722, 243] on div "Select Diagnosis" at bounding box center [707, 248] width 92 height 16
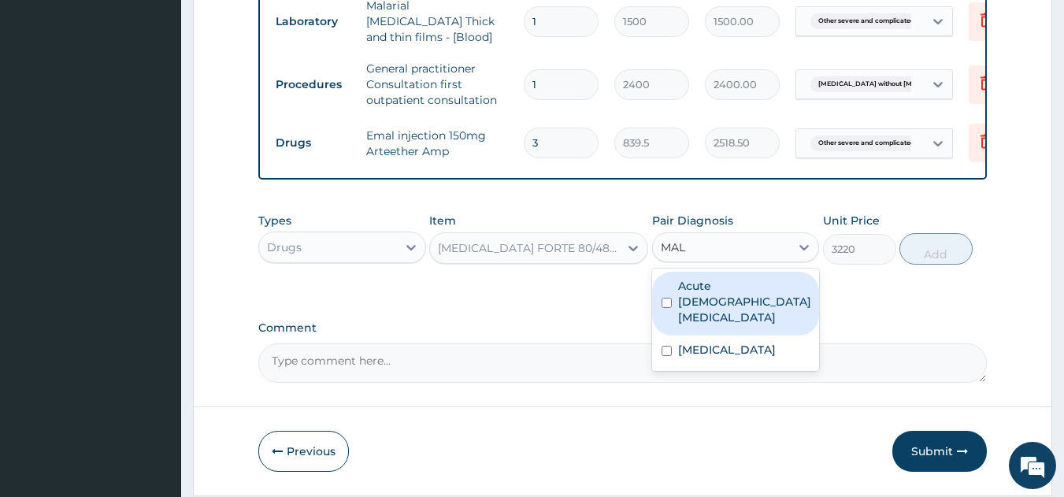
type input "MALA"
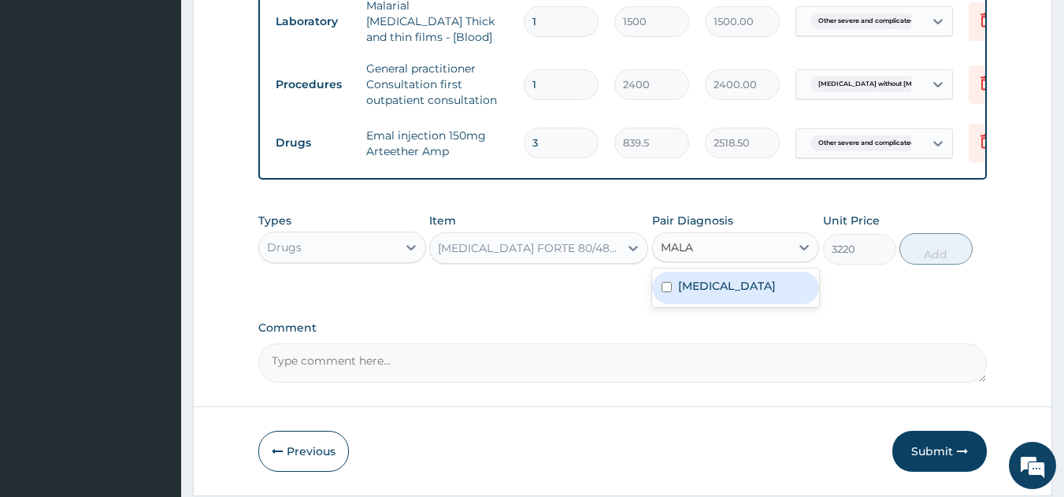
click at [734, 294] on label "[MEDICAL_DATA]" at bounding box center [727, 286] width 98 height 16
checkbox input "true"
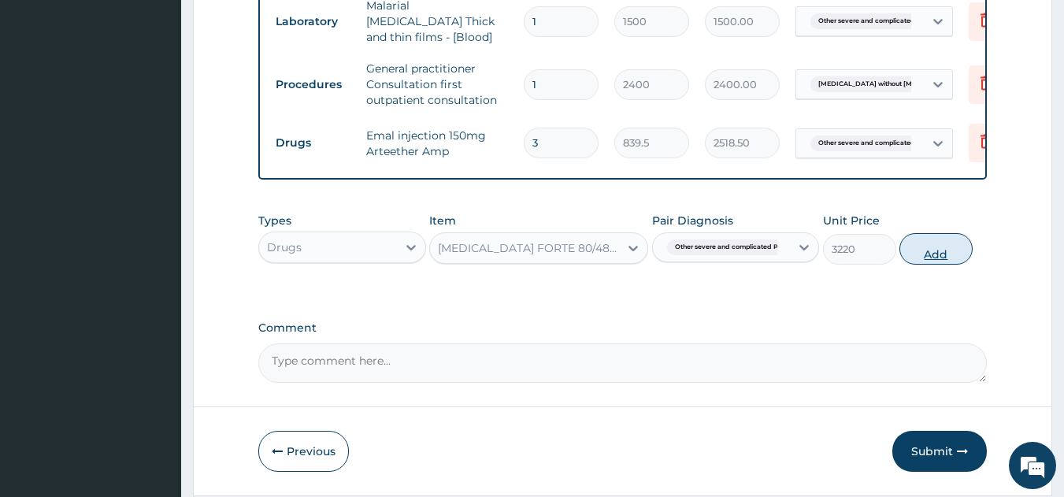
click at [936, 247] on button "Add" at bounding box center [936, 249] width 73 height 32
type input "0"
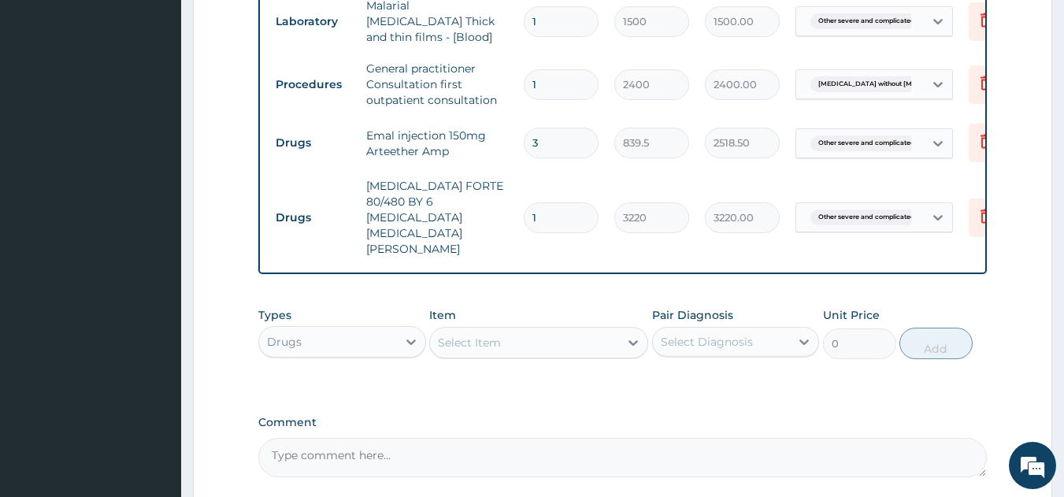
click at [492, 335] on div "Select Item" at bounding box center [469, 343] width 63 height 16
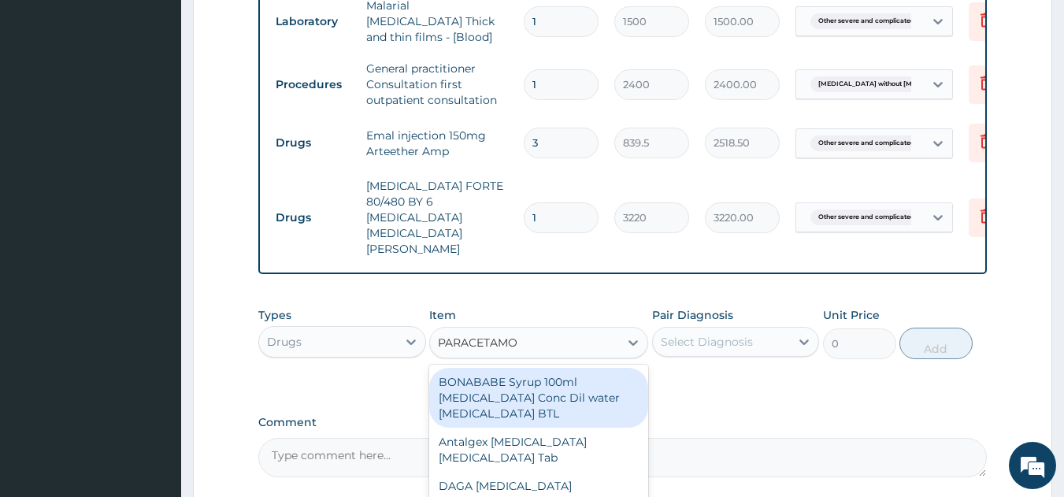
type input "[MEDICAL_DATA]"
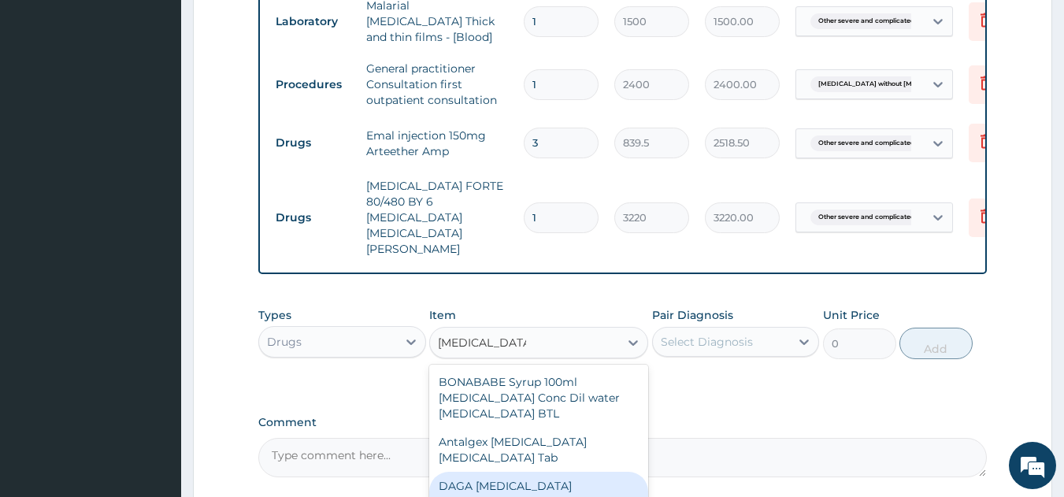
click at [495, 472] on div "DAGA [MEDICAL_DATA] [MEDICAL_DATA] Tab" at bounding box center [538, 494] width 219 height 44
type input "23"
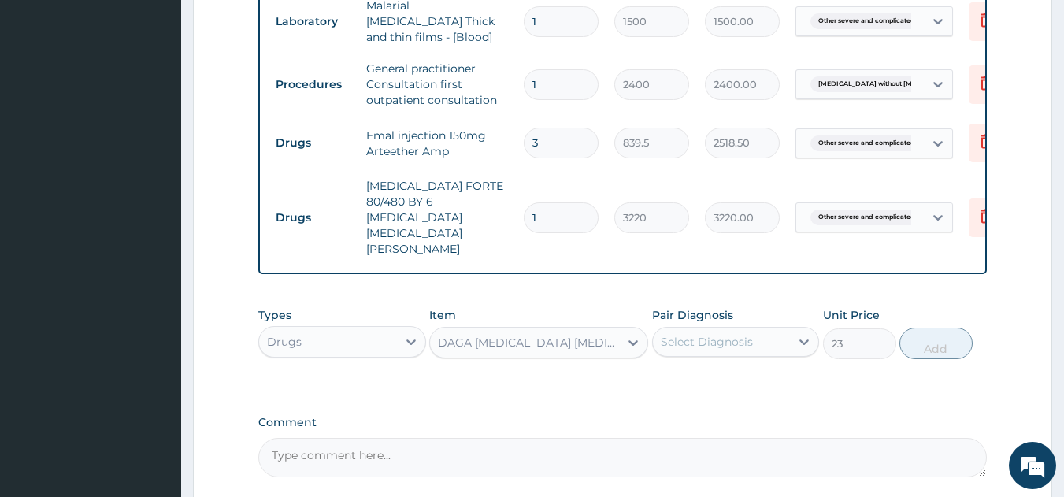
click at [689, 334] on div "Select Diagnosis" at bounding box center [707, 342] width 92 height 16
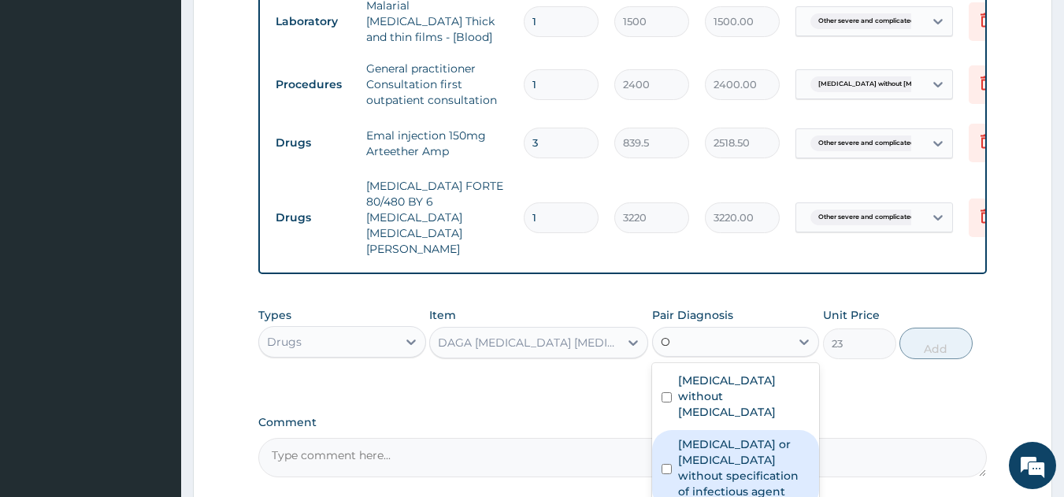
type input "OT"
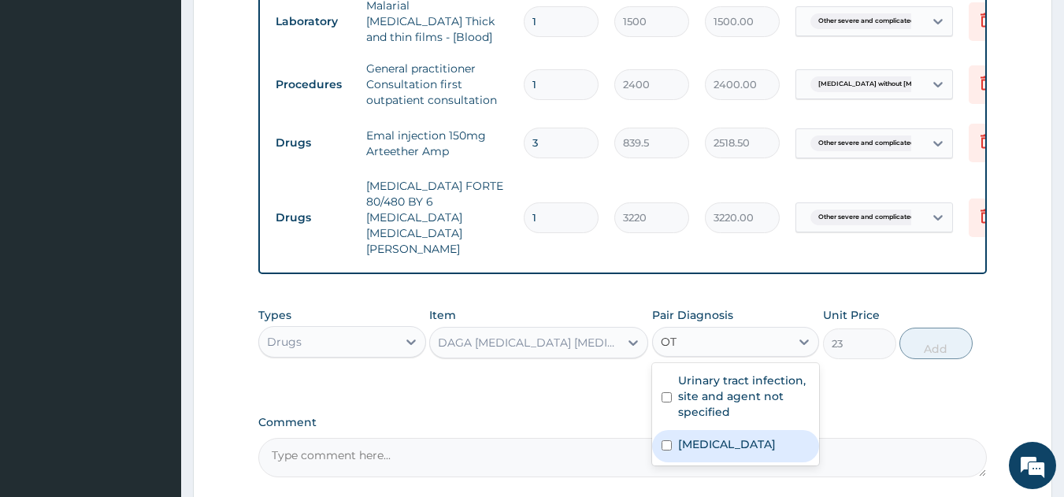
click at [742, 452] on label "[MEDICAL_DATA]" at bounding box center [727, 444] width 98 height 16
checkbox input "true"
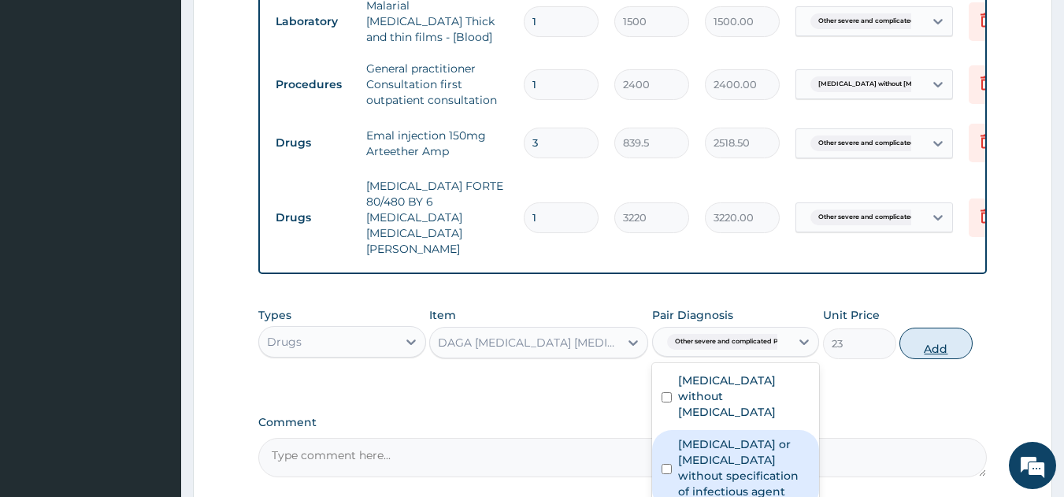
click at [918, 328] on button "Add" at bounding box center [936, 344] width 73 height 32
type input "0"
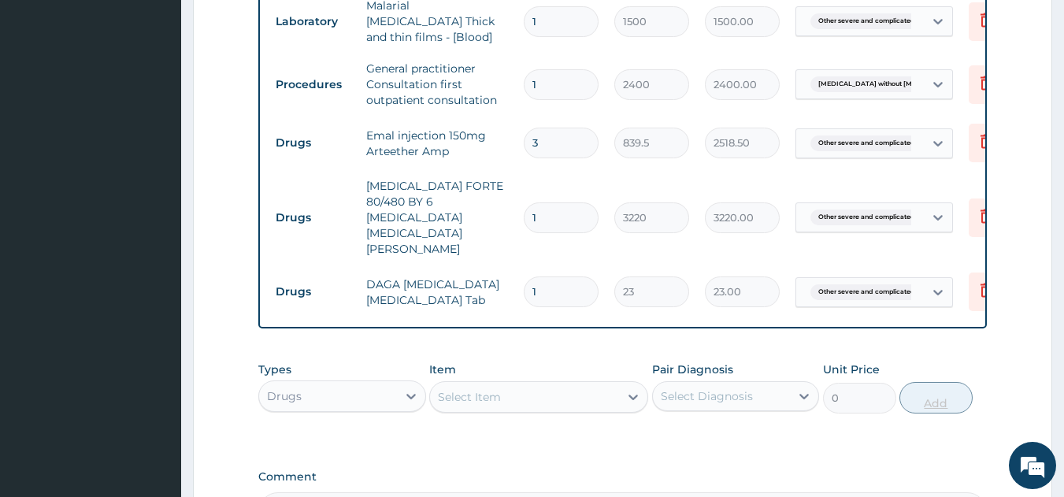
type input "18"
type input "414.00"
type input "18"
click at [539, 384] on div "Select Item" at bounding box center [524, 396] width 189 height 25
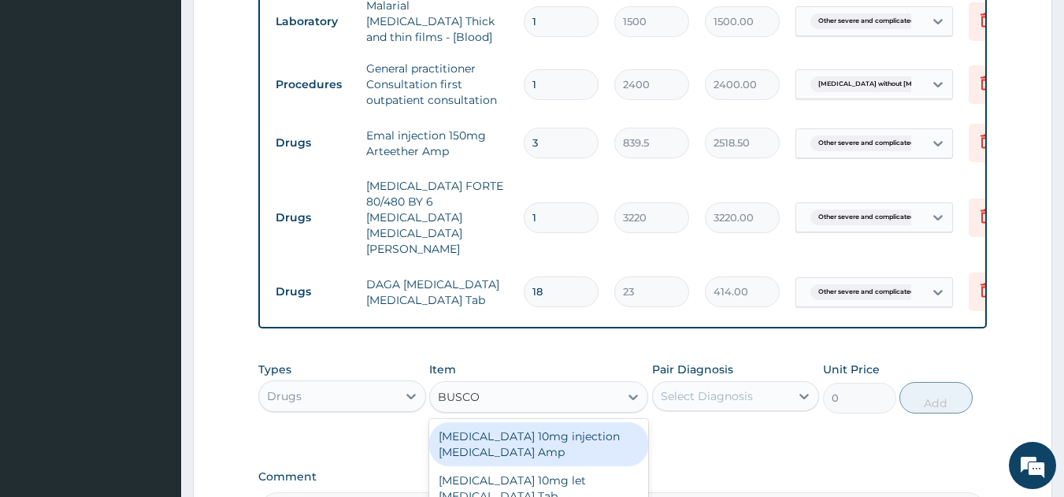
type input "BUSCOP"
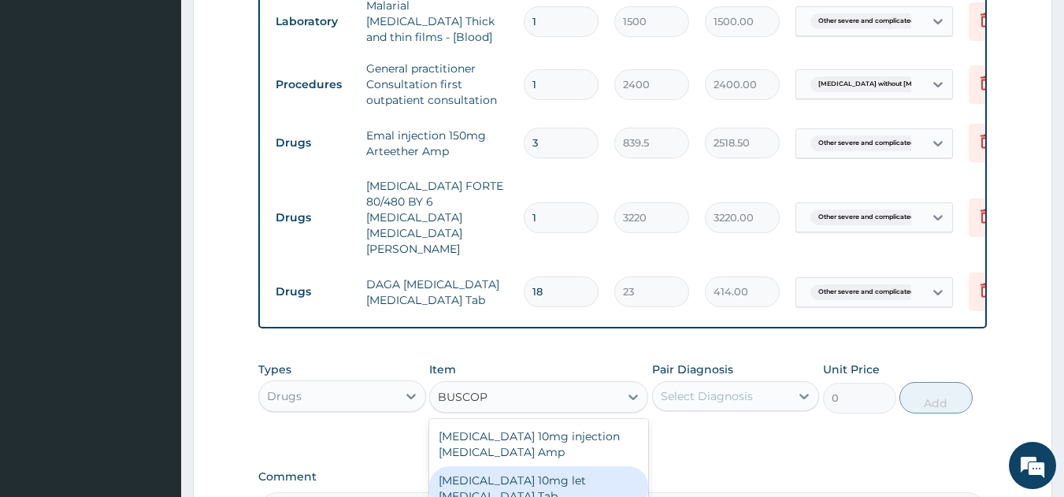
click at [529, 466] on div "[MEDICAL_DATA] 10mg let [MEDICAL_DATA] Tab" at bounding box center [538, 488] width 219 height 44
type input "57.5"
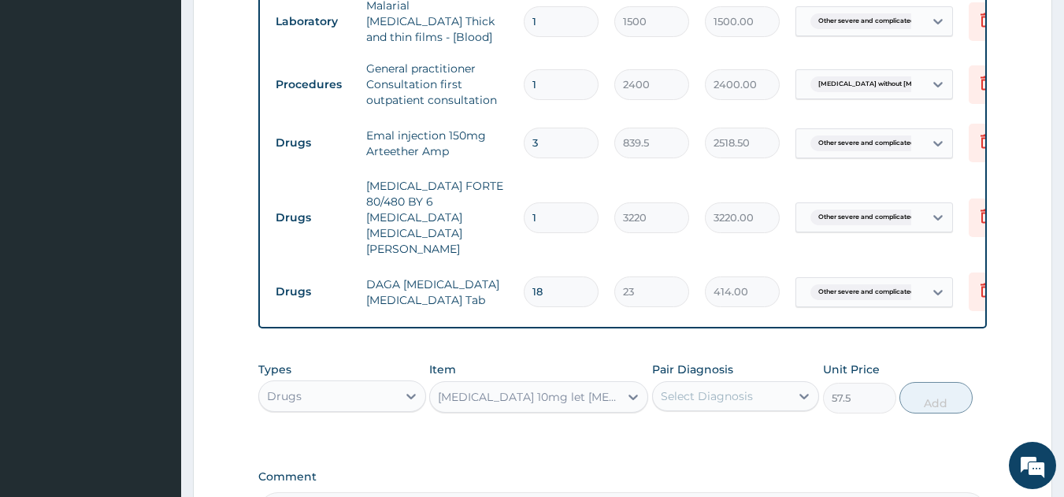
click at [688, 388] on div "Select Diagnosis" at bounding box center [707, 396] width 92 height 16
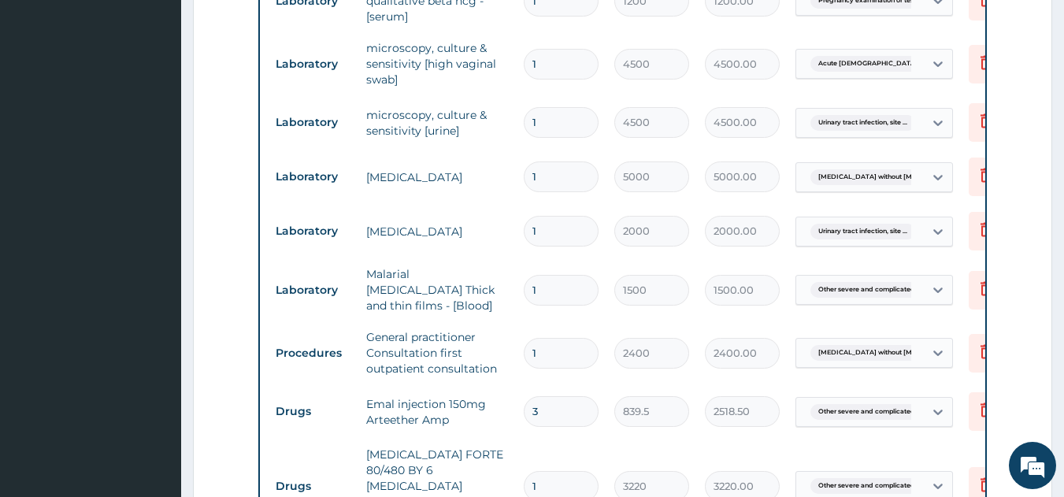
scroll to position [1262, 0]
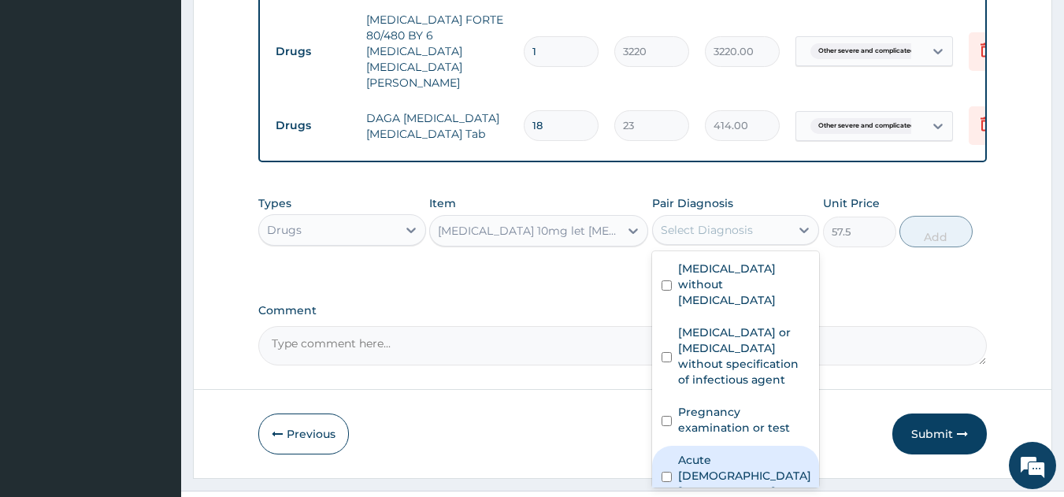
click at [769, 452] on label "Acute [DEMOGRAPHIC_DATA] [MEDICAL_DATA]" at bounding box center [744, 475] width 133 height 47
checkbox input "true"
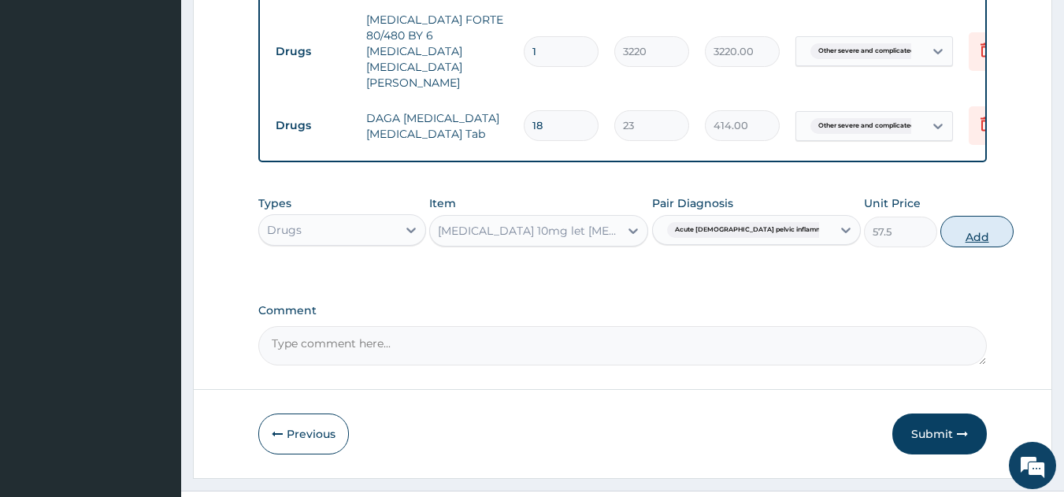
click at [941, 216] on button "Add" at bounding box center [977, 232] width 73 height 32
type input "0"
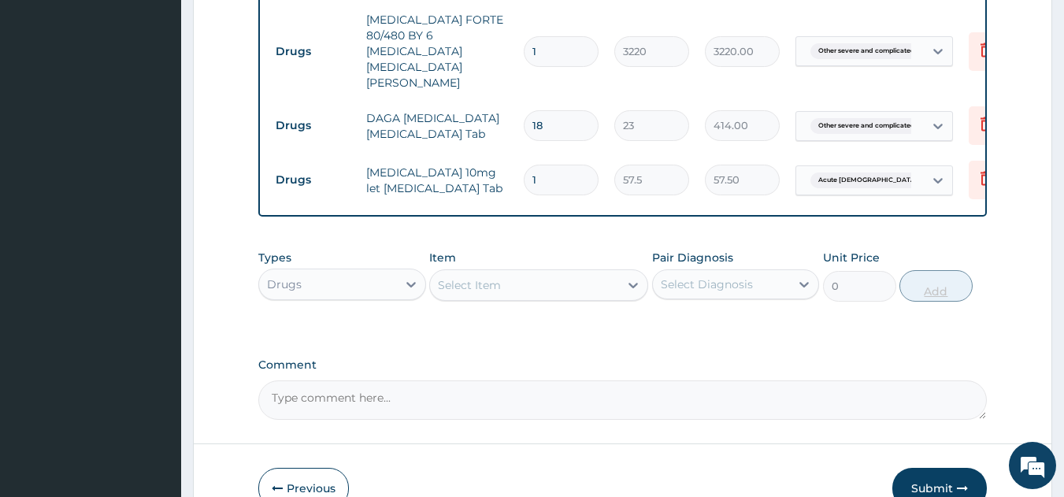
type input "12"
type input "690.00"
type input "12"
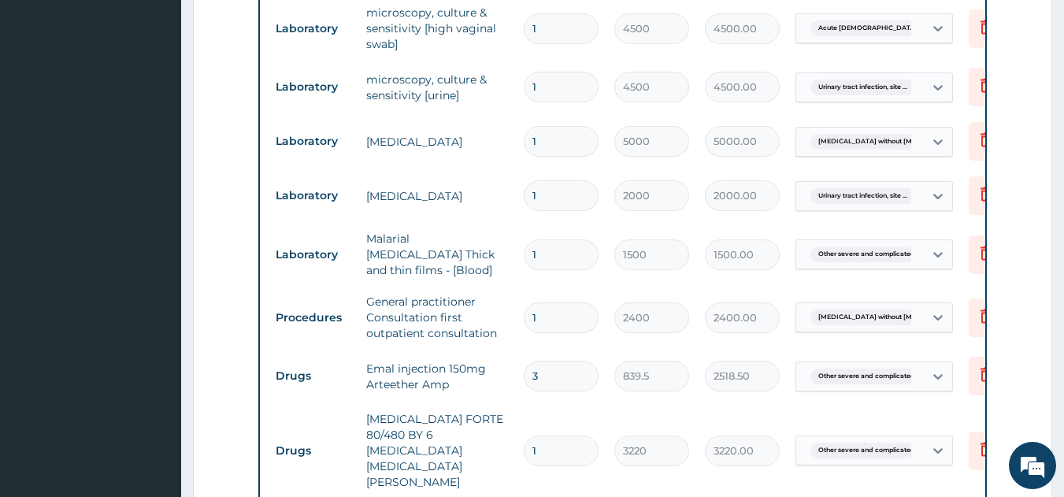
scroll to position [1298, 0]
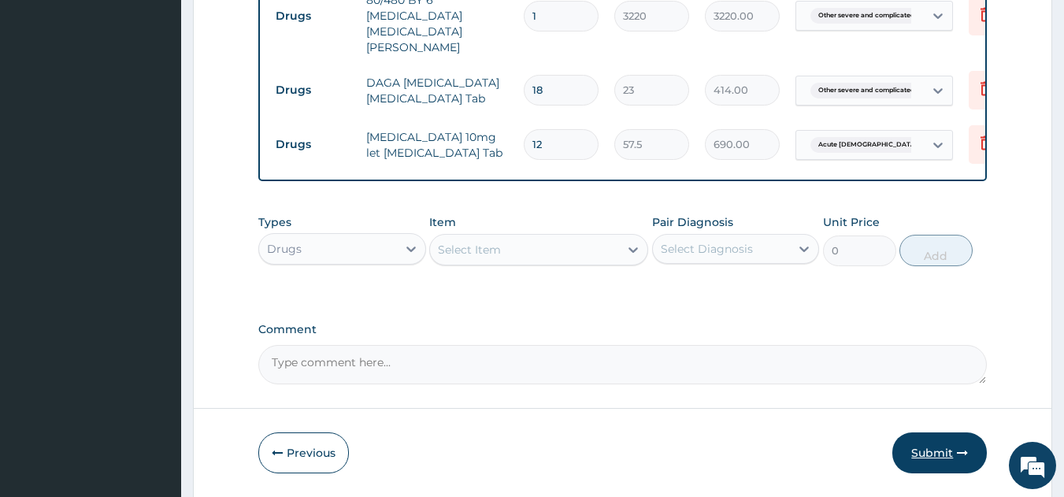
click at [935, 433] on button "Submit" at bounding box center [940, 453] width 95 height 41
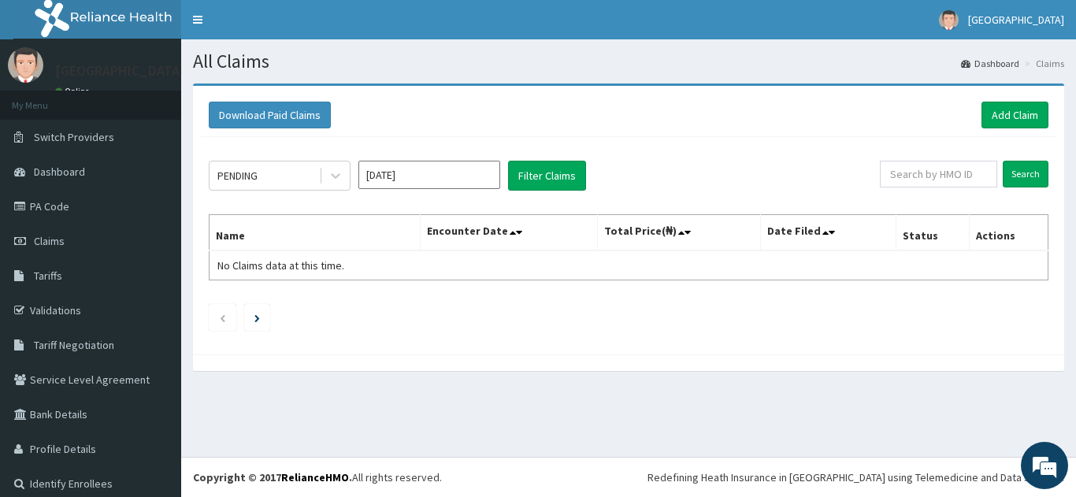
click at [935, 418] on div "All Claims Dashboard Claims Download Paid Claims Add Claim × Note you can only …" at bounding box center [628, 248] width 895 height 418
